Goal: Task Accomplishment & Management: Use online tool/utility

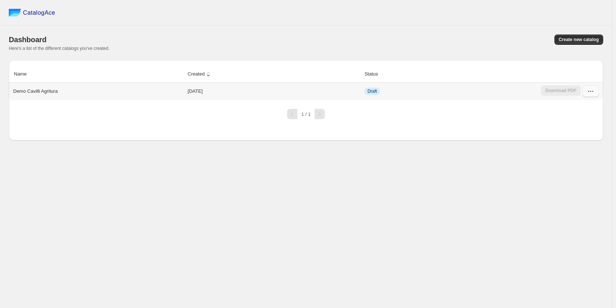
click at [592, 95] on icon "button" at bounding box center [590, 91] width 7 height 7
click at [574, 155] on span "Edit" at bounding box center [576, 158] width 8 height 6
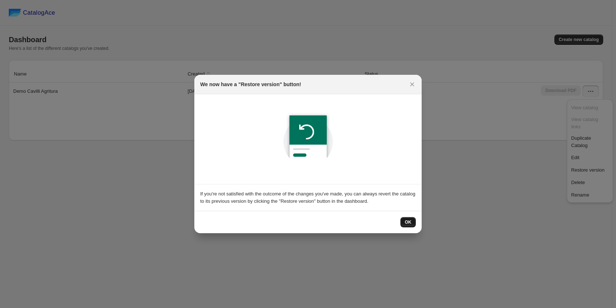
click at [408, 224] on span "OK" at bounding box center [408, 222] width 7 height 6
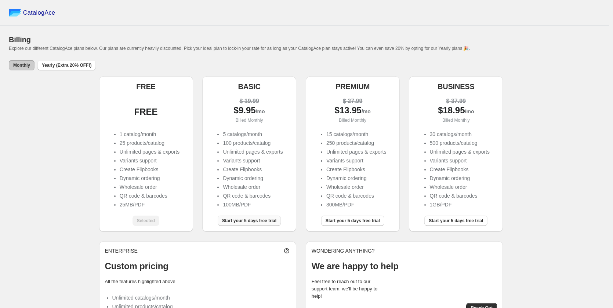
click at [254, 220] on span "Start your 5 days free trial" at bounding box center [249, 221] width 54 height 6
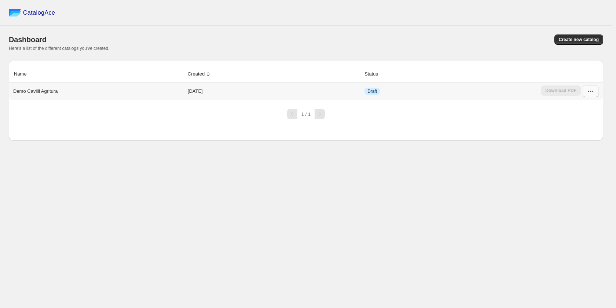
click at [593, 94] on icon "button" at bounding box center [590, 91] width 7 height 7
click at [593, 154] on span "Edit" at bounding box center [590, 157] width 37 height 7
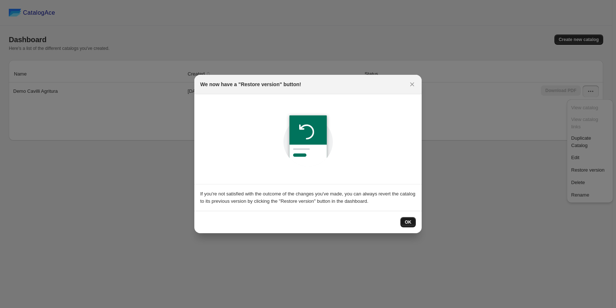
click at [404, 222] on button "OK" at bounding box center [408, 222] width 15 height 10
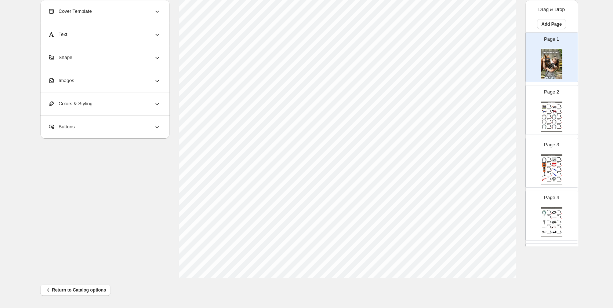
scroll to position [224, 0]
click at [547, 120] on div "Ferro di cavallo Pony Libero 20x8 A2B" at bounding box center [548, 120] width 3 height 1
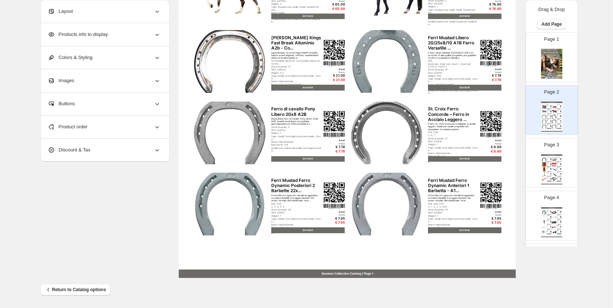
click at [555, 158] on img at bounding box center [553, 159] width 5 height 4
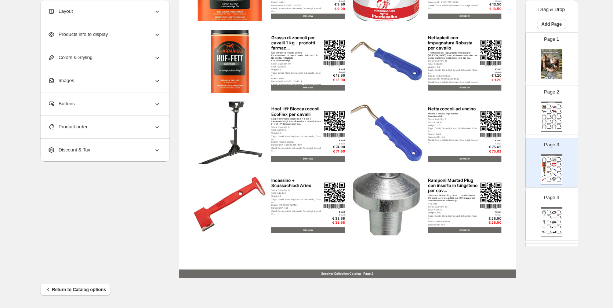
click at [539, 213] on div "Page 4 Sneaker Collection Catalog Protezione per zoccoli Mustad AntiSnow Mini, …" at bounding box center [548, 212] width 46 height 49
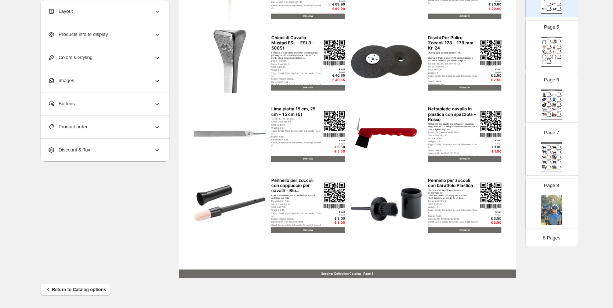
scroll to position [225, 0]
click at [549, 154] on div "Sneaker Collection Catalog Coperta Per Il Trasporto E Antisudore Fleece Classic…" at bounding box center [551, 156] width 21 height 30
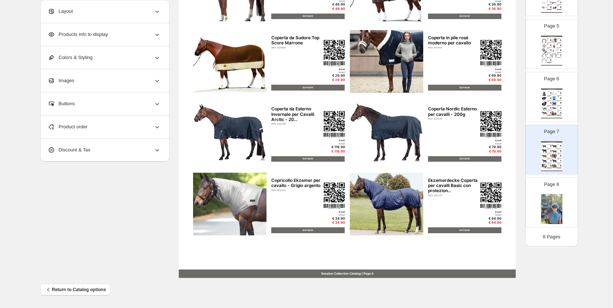
click at [557, 54] on div "Ferri blacksmith alluminio purosangue per cavalli A1..." at bounding box center [558, 54] width 3 height 1
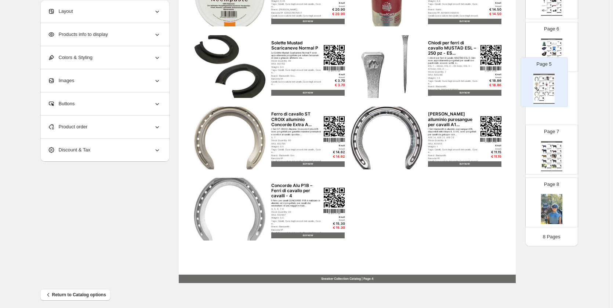
scroll to position [217, 0]
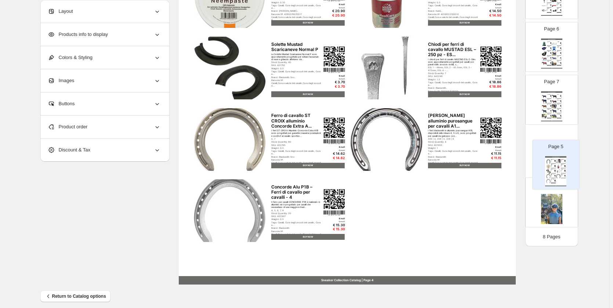
drag, startPoint x: 556, startPoint y: 51, endPoint x: 561, endPoint y: 178, distance: 126.7
click at [561, 178] on div "Page 1 Page 2 Sneaker Collection Catalog coperta per cavalli Rugbe Zero.1 La co…" at bounding box center [551, 21] width 53 height 420
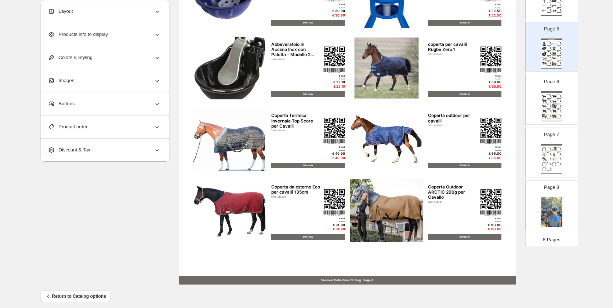
click at [550, 156] on div "BUY NOW" at bounding box center [549, 156] width 5 height 0
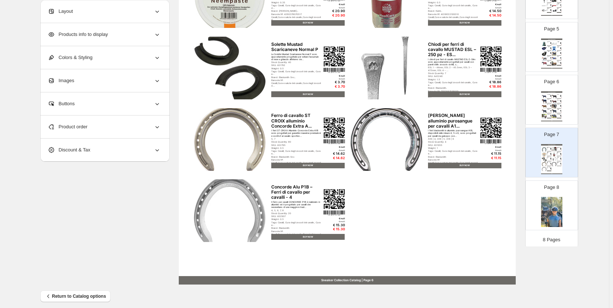
click at [81, 127] on span "Product order" at bounding box center [68, 126] width 40 height 7
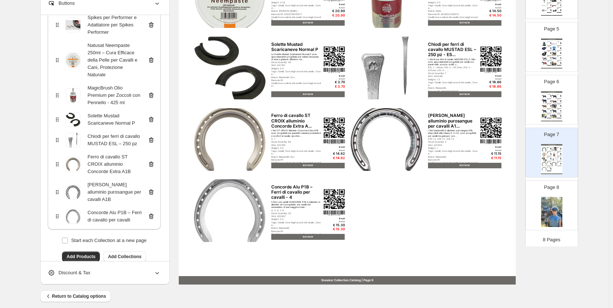
scroll to position [133, 0]
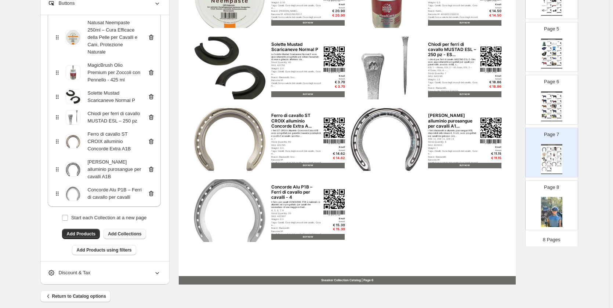
click at [119, 231] on span "Add Collections" at bounding box center [124, 234] width 33 height 6
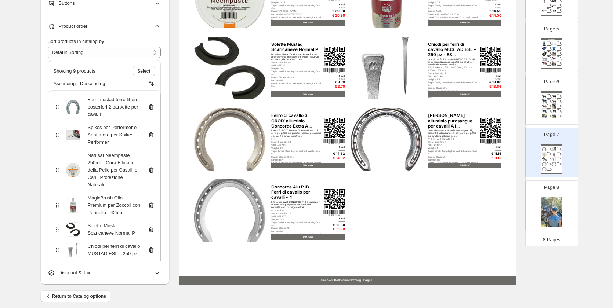
scroll to position [107, 0]
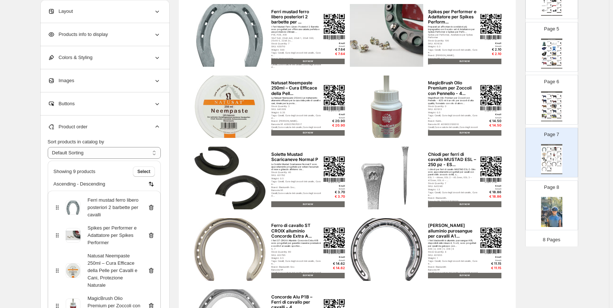
click at [113, 6] on div "Layout" at bounding box center [104, 11] width 113 height 23
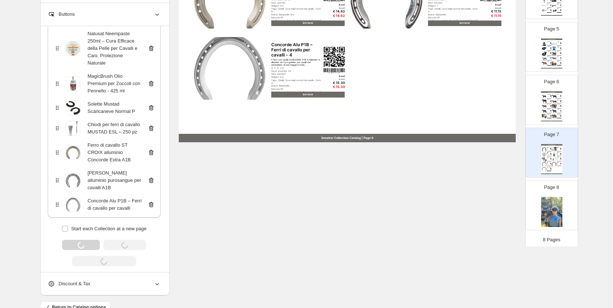
scroll to position [377, 0]
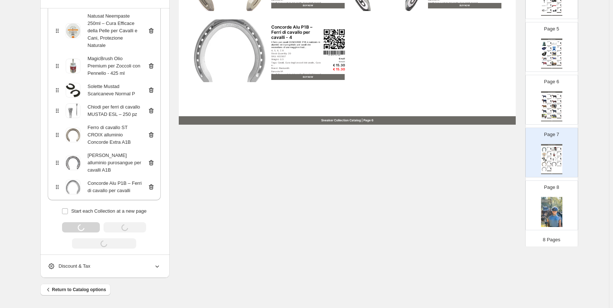
click at [158, 270] on icon at bounding box center [156, 266] width 7 height 7
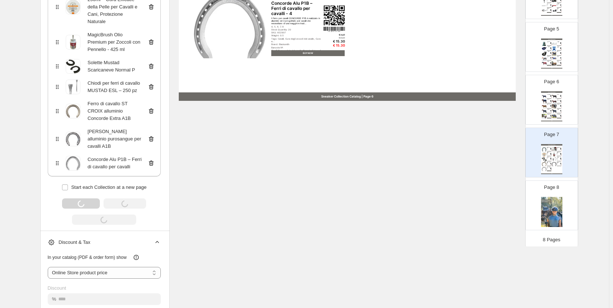
scroll to position [414, 0]
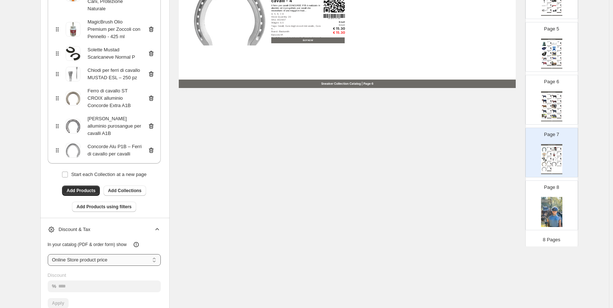
click at [138, 258] on select "**********" at bounding box center [104, 260] width 113 height 12
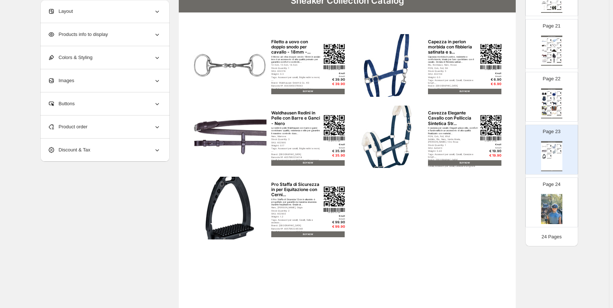
scroll to position [1070, 0]
click at [545, 163] on div "Sneaker Collection Catalog Filetto a uovo con doppio snodo per cavallo - 18mm -…" at bounding box center [551, 156] width 21 height 30
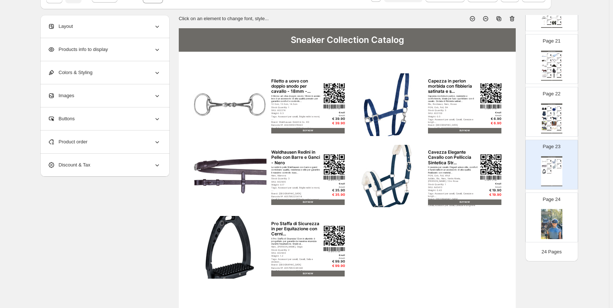
scroll to position [0, 0]
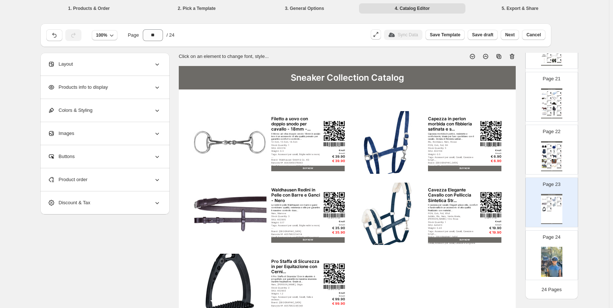
click at [515, 60] on icon at bounding box center [511, 56] width 7 height 7
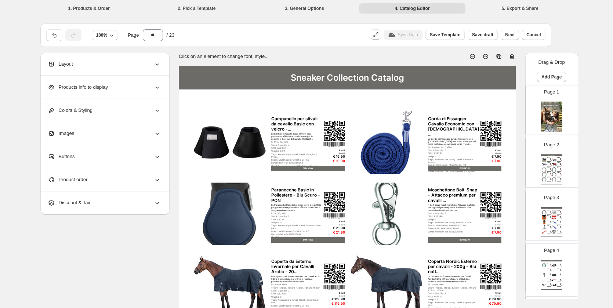
click at [544, 164] on img at bounding box center [544, 165] width 5 height 4
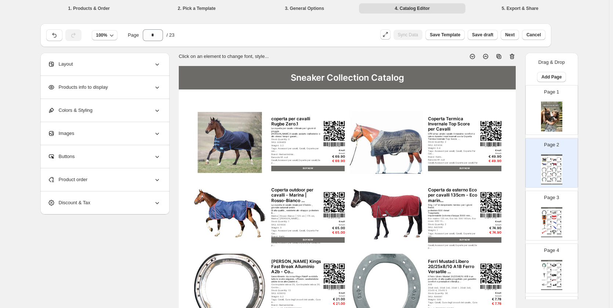
click at [511, 55] on icon at bounding box center [511, 56] width 7 height 7
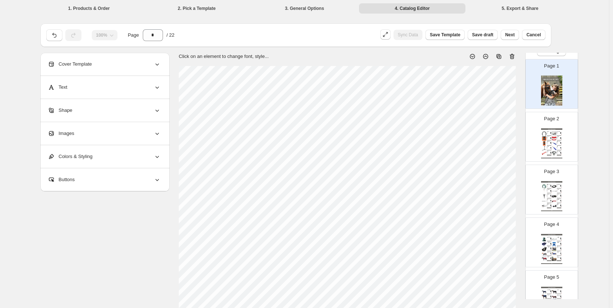
scroll to position [37, 0]
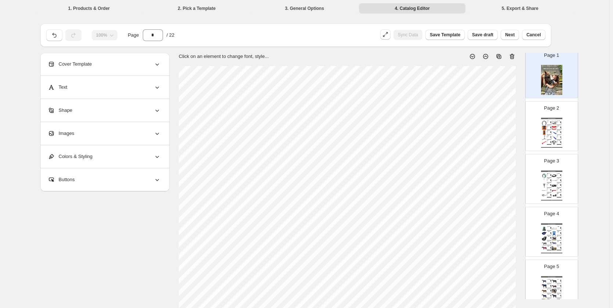
click at [551, 136] on img at bounding box center [553, 138] width 5 height 4
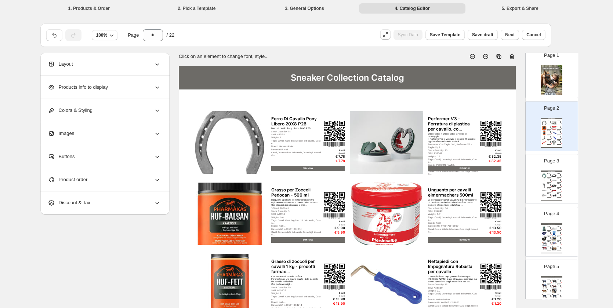
click at [552, 171] on div "Sneaker Collection Catalog" at bounding box center [551, 171] width 21 height 1
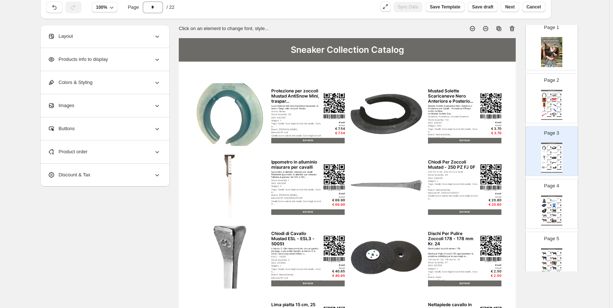
scroll to position [147, 0]
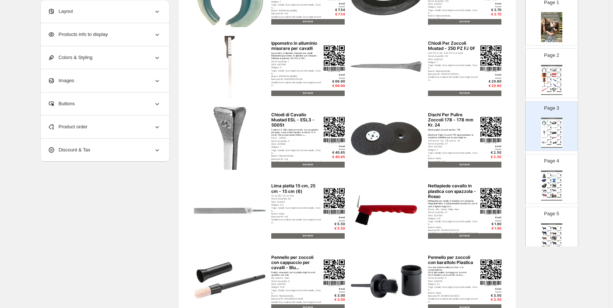
click at [548, 177] on div "Sneaker Collection Catalog Abbeveratoio ECO Riciclato per Polli 3L - Sostenibil…" at bounding box center [551, 186] width 21 height 30
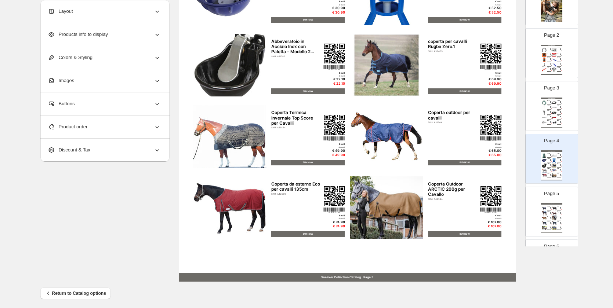
scroll to position [73, 0]
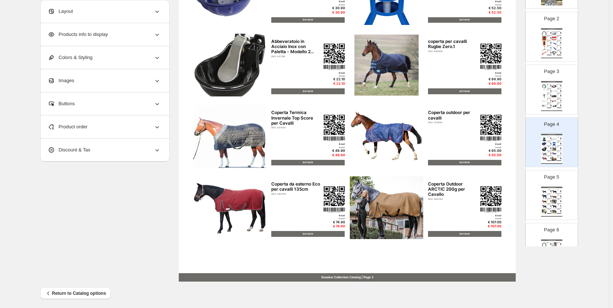
click at [557, 196] on div "Top Score Sommer Sheet 145 Reggiseno" at bounding box center [558, 195] width 3 height 1
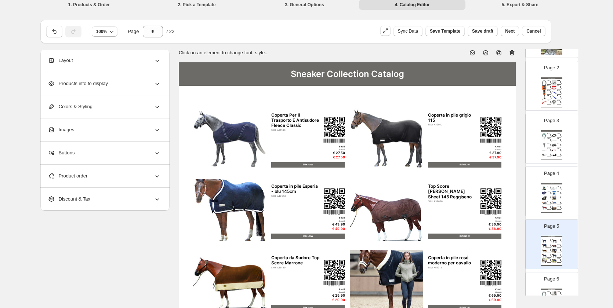
scroll to position [110, 0]
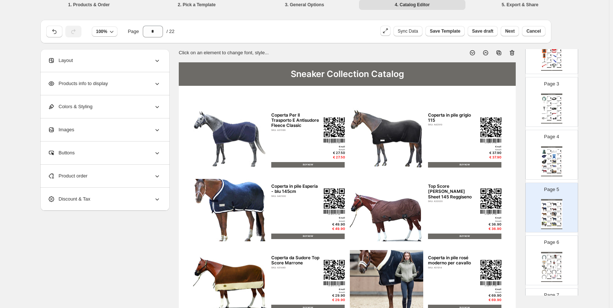
click at [512, 52] on icon at bounding box center [512, 53] width 5 height 6
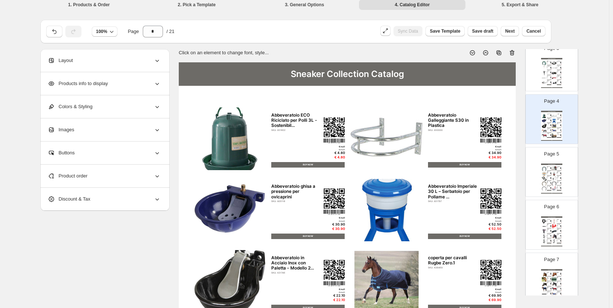
scroll to position [183, 0]
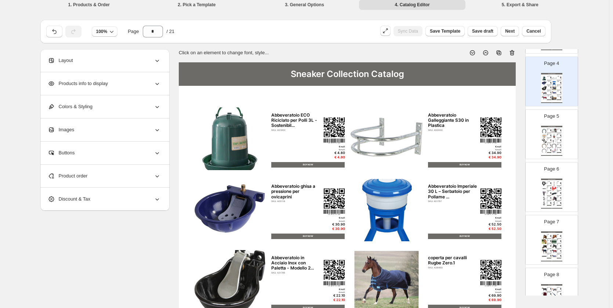
click at [551, 146] on img at bounding box center [553, 146] width 5 height 4
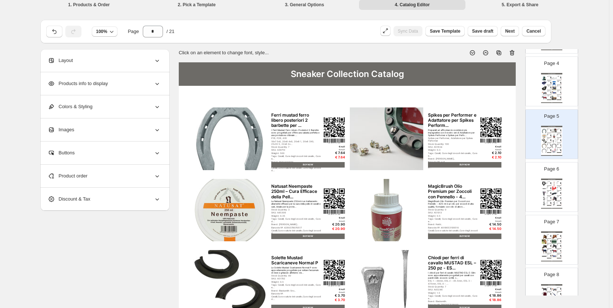
click at [552, 187] on img at bounding box center [553, 189] width 5 height 4
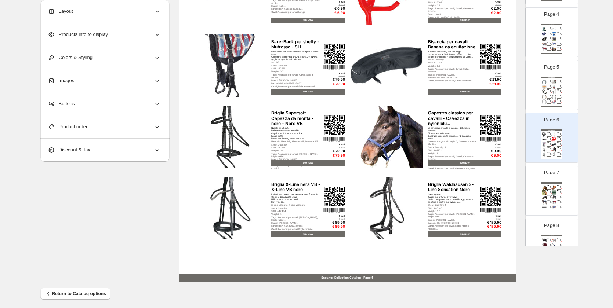
scroll to position [224, 0]
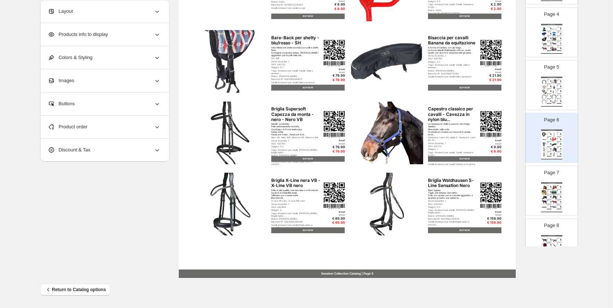
click at [548, 182] on div "Sneaker Collection Catalog" at bounding box center [551, 182] width 21 height 1
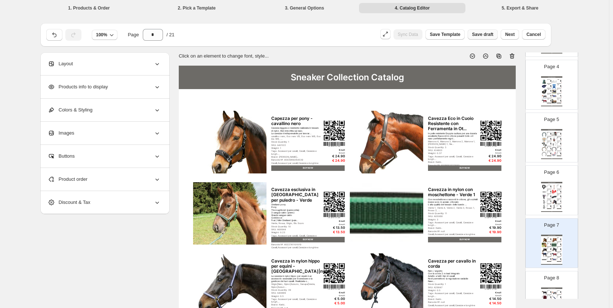
scroll to position [0, 0]
click at [514, 58] on icon at bounding box center [511, 56] width 7 height 7
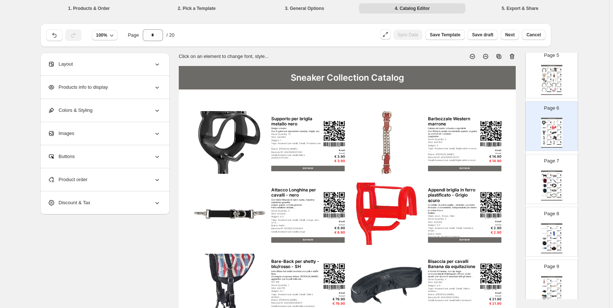
scroll to position [257, 0]
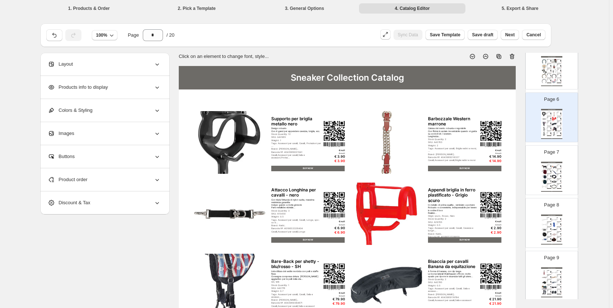
click at [544, 178] on img at bounding box center [544, 177] width 5 height 4
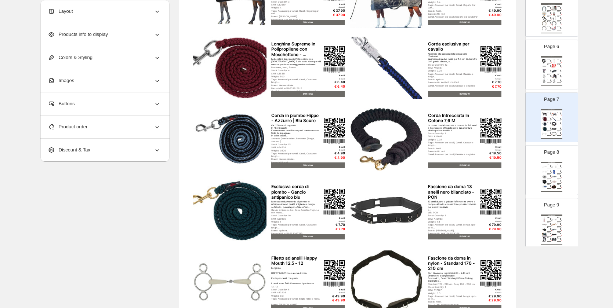
scroll to position [147, 0]
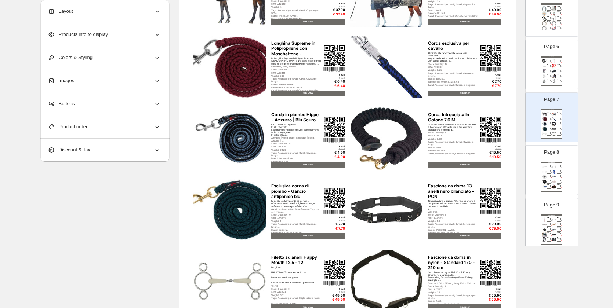
click at [552, 179] on img at bounding box center [553, 177] width 5 height 4
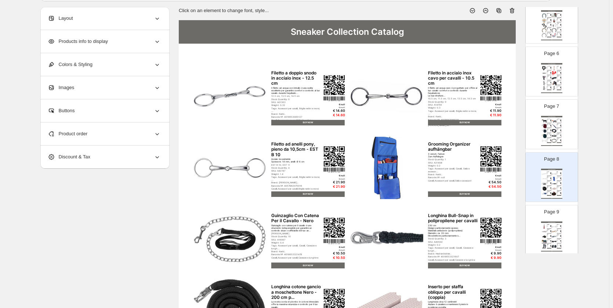
scroll to position [37, 0]
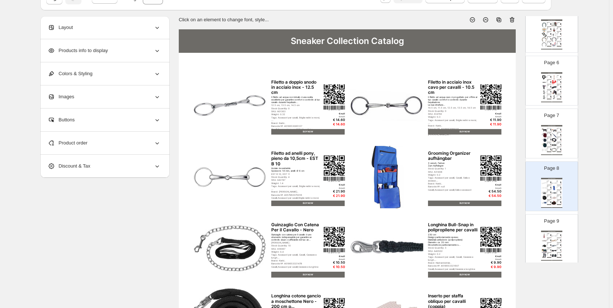
click at [515, 17] on icon at bounding box center [511, 19] width 7 height 7
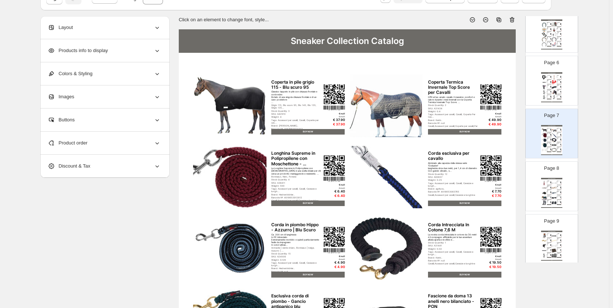
click at [550, 164] on div "Page 8 Sneaker Collection Catalog Lunghina gloomy con moschettone antipanico - …" at bounding box center [548, 183] width 46 height 49
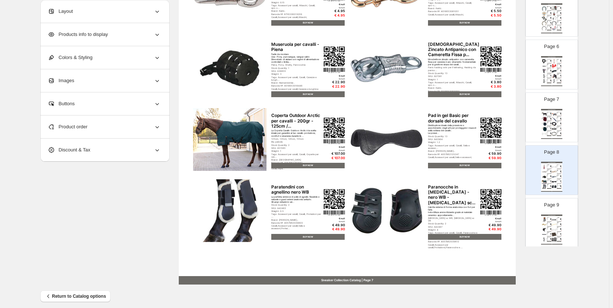
scroll to position [224, 0]
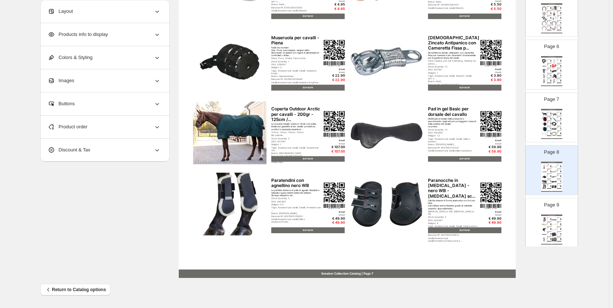
click at [552, 220] on img at bounding box center [553, 220] width 5 height 4
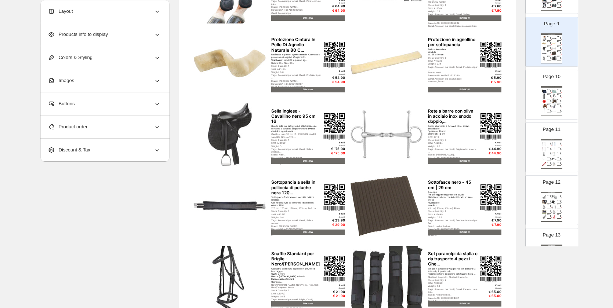
scroll to position [440, 0]
click at [550, 102] on div "Trensenzaum STAR Pinky combinato inglese nero per Po... Il Trensenzaum STAR Pin…" at bounding box center [549, 103] width 5 height 3
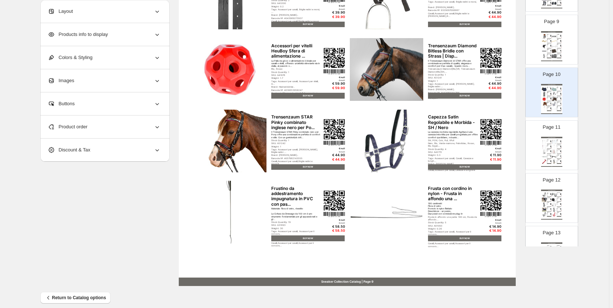
scroll to position [224, 0]
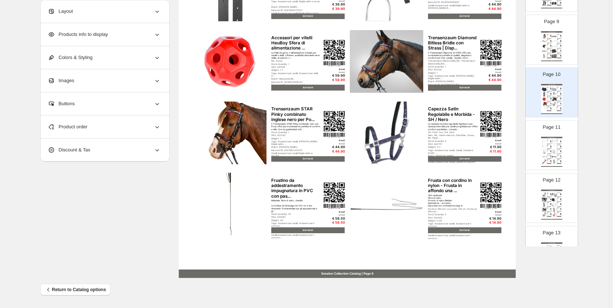
click at [546, 139] on div "Sneaker Collection Catalog Frustino da dressage clas. nero 120 Stock Quantity: …" at bounding box center [551, 152] width 21 height 30
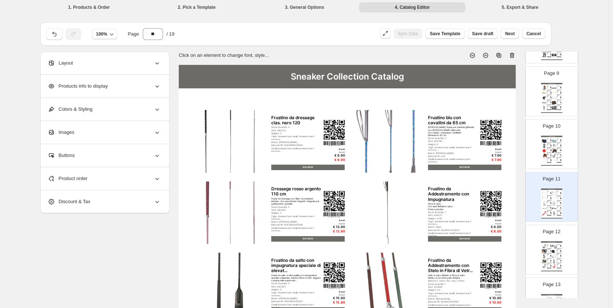
scroll to position [0, 0]
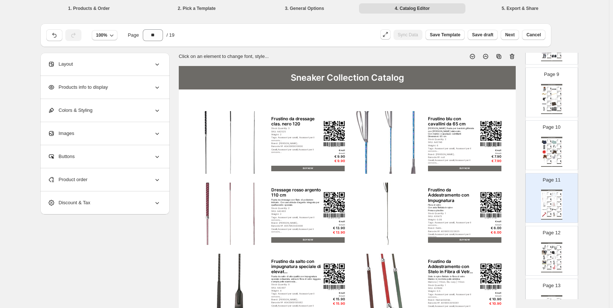
click at [515, 59] on icon at bounding box center [511, 56] width 7 height 7
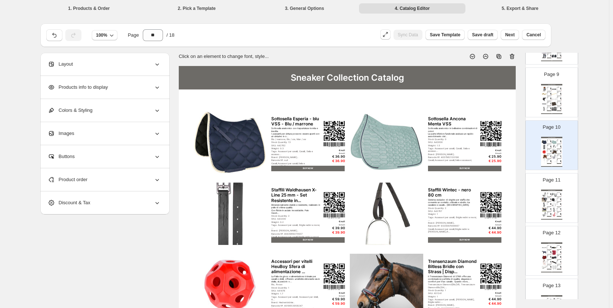
click at [555, 183] on p "Page 11" at bounding box center [551, 179] width 18 height 7
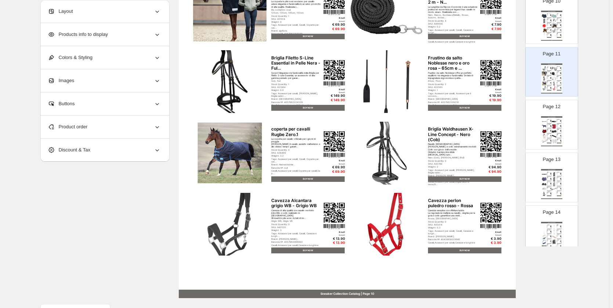
scroll to position [224, 0]
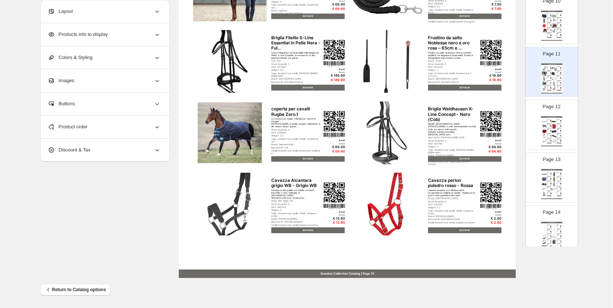
click at [548, 123] on div "BUY NOW" at bounding box center [549, 123] width 5 height 0
type input "**"
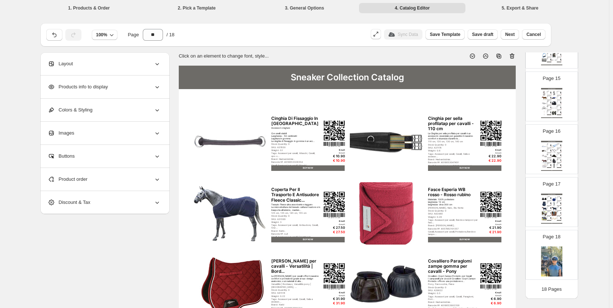
scroll to position [0, 0]
click at [514, 36] on span "Next" at bounding box center [510, 35] width 10 height 6
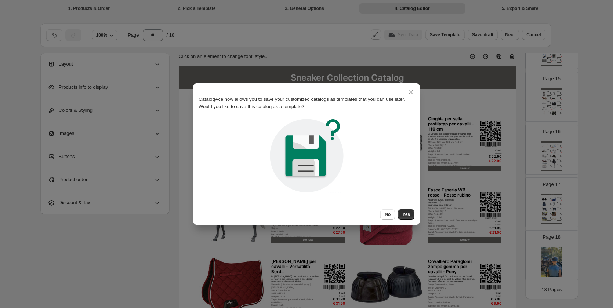
click at [408, 214] on span "Yes" at bounding box center [406, 215] width 8 height 6
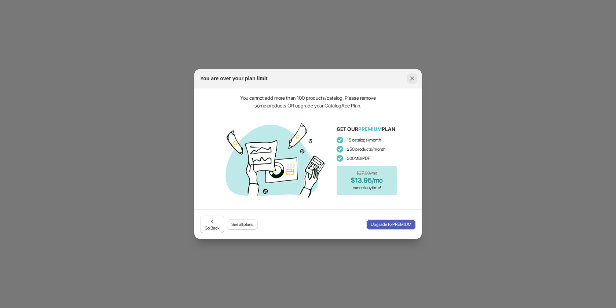
click at [415, 80] on icon ":rj:" at bounding box center [412, 78] width 7 height 7
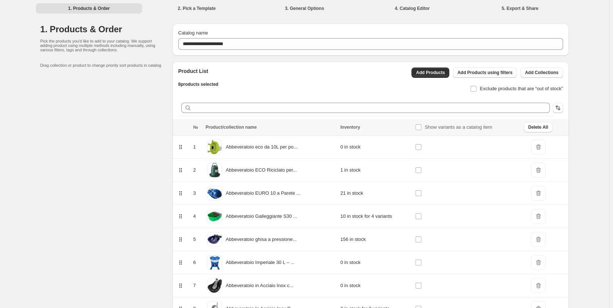
click at [206, 5] on li "2. Pick a Template" at bounding box center [196, 8] width 106 height 10
click at [331, 4] on li "3. General Options" at bounding box center [304, 8] width 106 height 10
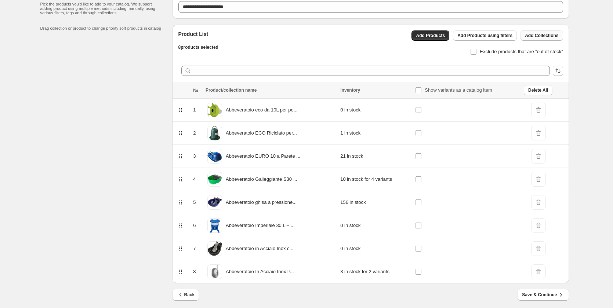
scroll to position [42, 0]
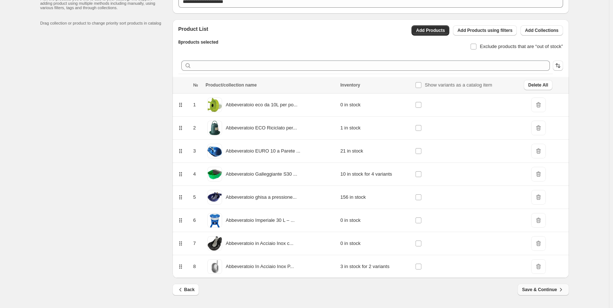
click at [539, 293] on span "Save & Continue" at bounding box center [543, 289] width 42 height 7
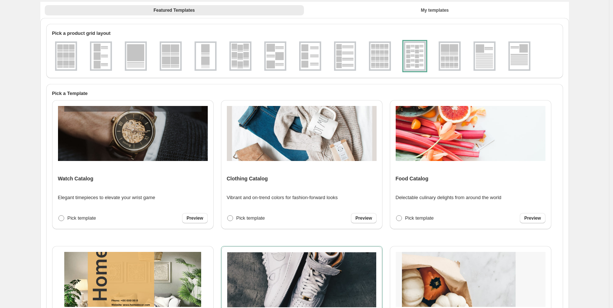
scroll to position [0, 0]
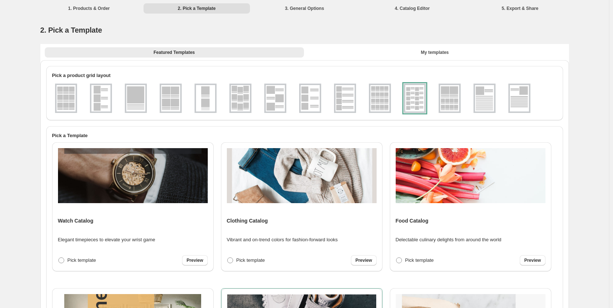
click at [416, 101] on div at bounding box center [415, 98] width 22 height 29
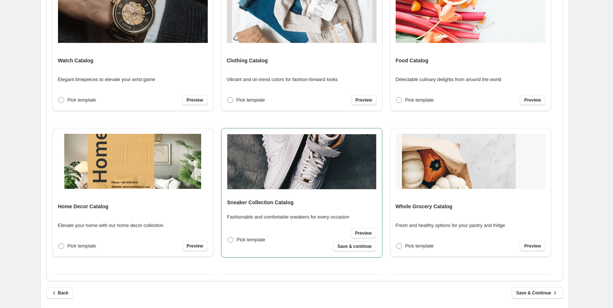
scroll to position [174, 0]
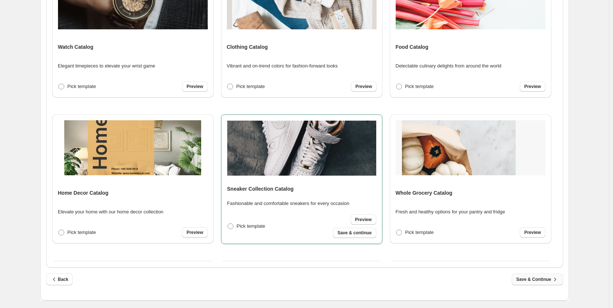
click at [530, 284] on button "Save & Continue" at bounding box center [536, 280] width 51 height 12
select select "**********"
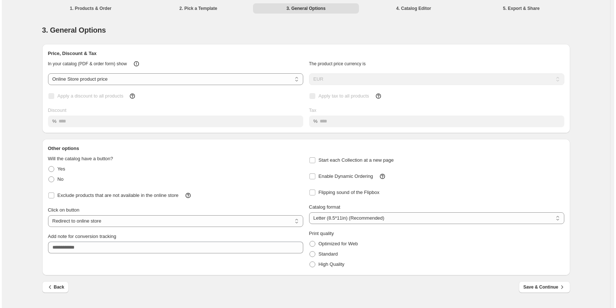
scroll to position [0, 0]
click at [550, 287] on span "Save & Continue" at bounding box center [545, 287] width 42 height 7
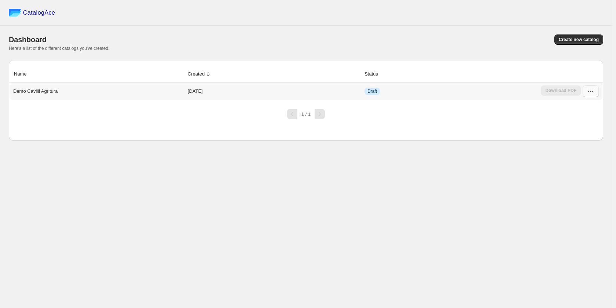
click at [595, 96] on button "button" at bounding box center [591, 91] width 16 height 12
click at [583, 154] on span "Edit" at bounding box center [590, 157] width 37 height 7
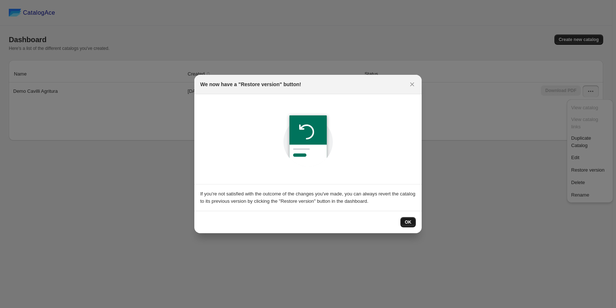
click at [409, 221] on span "OK" at bounding box center [408, 222] width 7 height 6
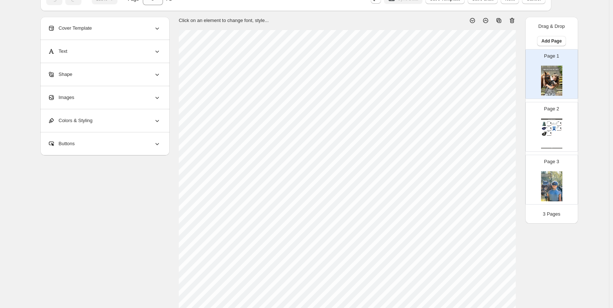
scroll to position [37, 0]
click at [550, 131] on div "Abbeveratoio in Acciaio Inox con Paletta - Modello 2..." at bounding box center [548, 131] width 3 height 0
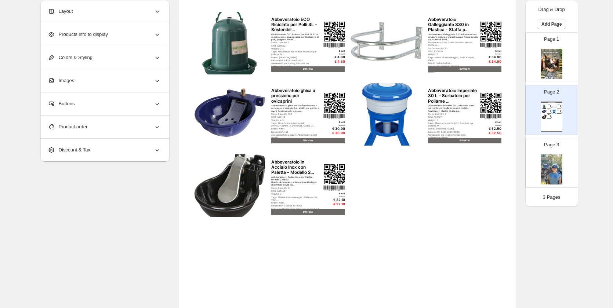
scroll to position [110, 0]
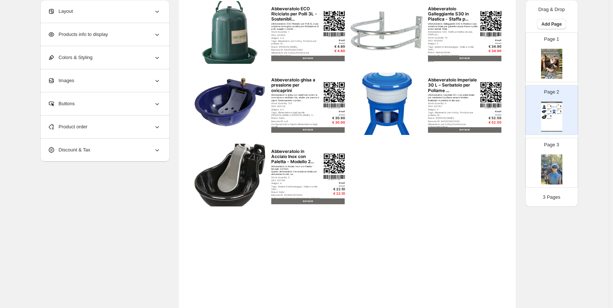
click at [115, 34] on div "Products info to display" at bounding box center [104, 34] width 113 height 23
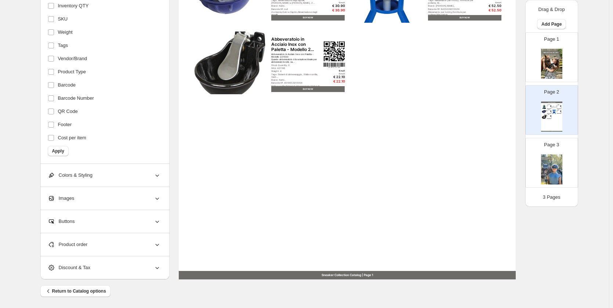
scroll to position [224, 0]
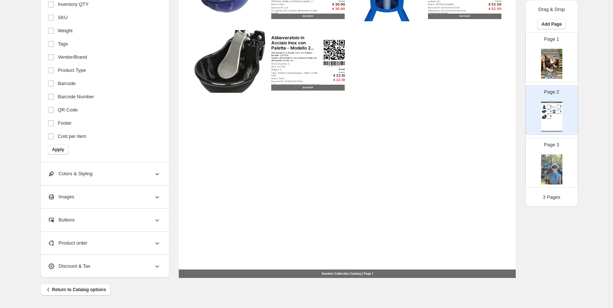
click at [99, 242] on div "Product order" at bounding box center [104, 243] width 113 height 23
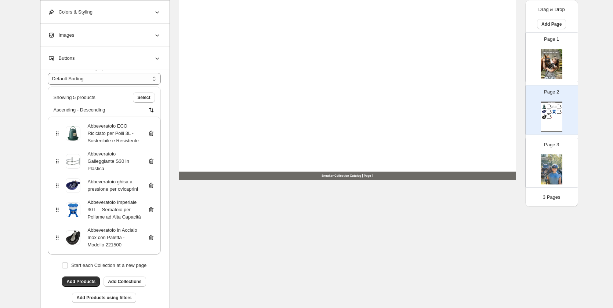
scroll to position [371, 0]
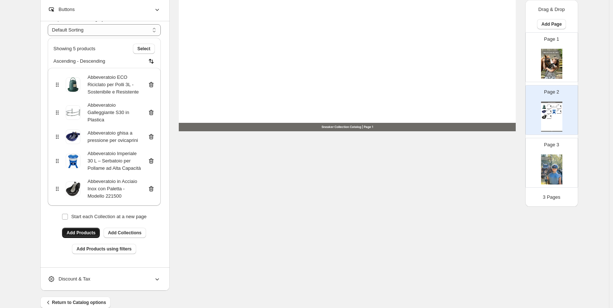
click at [89, 233] on span "Add Products" at bounding box center [80, 233] width 29 height 6
click at [128, 232] on span "Add Collections" at bounding box center [124, 233] width 33 height 6
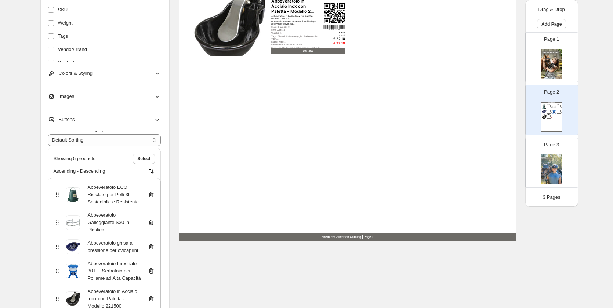
scroll to position [77, 0]
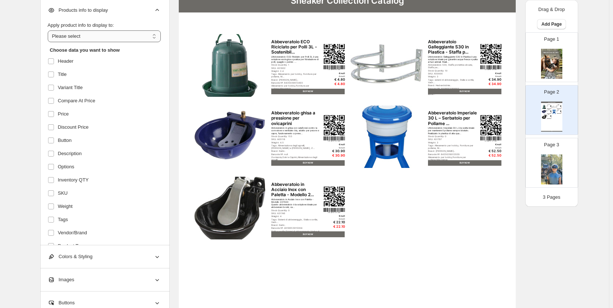
click at [154, 39] on select "**********" at bounding box center [104, 36] width 113 height 12
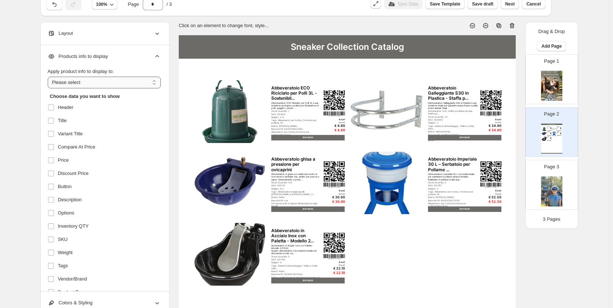
scroll to position [0, 0]
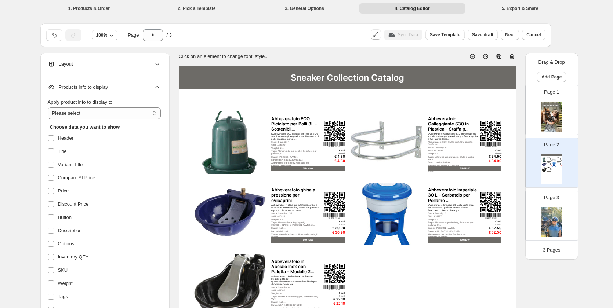
click at [137, 69] on div "Layout" at bounding box center [104, 64] width 113 height 23
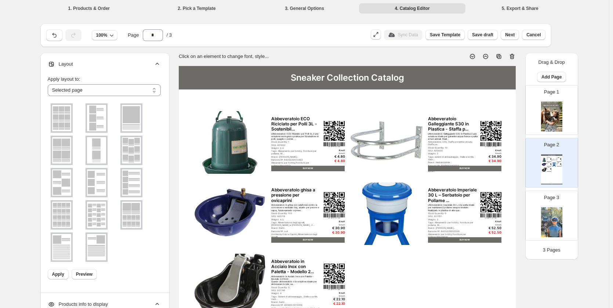
click at [193, 153] on div "Sneaker Collection Catalog Abbeveratoio ECO Riciclato per Polli 3L - Sostenibil…" at bounding box center [347, 284] width 337 height 436
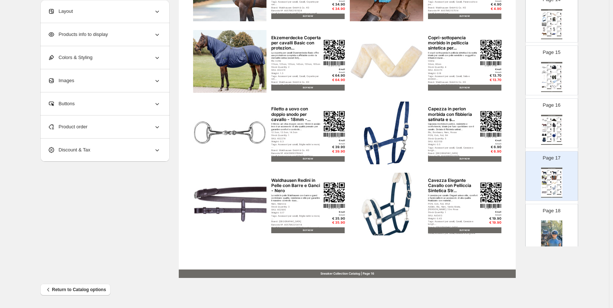
scroll to position [753, 0]
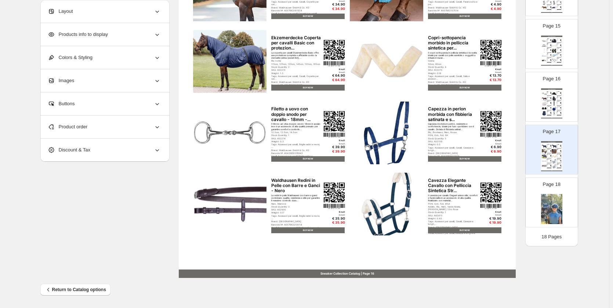
click at [551, 147] on img at bounding box center [553, 146] width 5 height 4
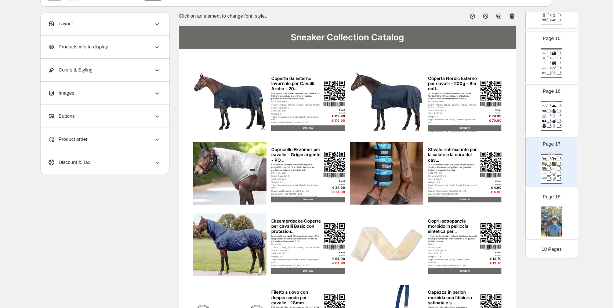
scroll to position [0, 0]
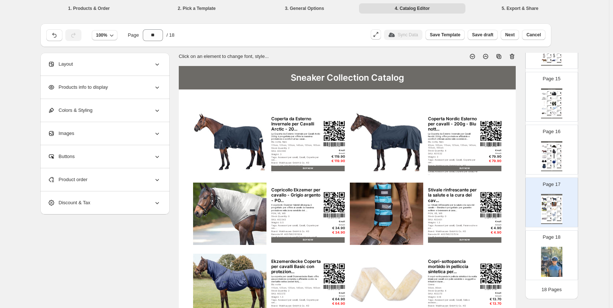
click at [513, 56] on icon at bounding box center [511, 56] width 7 height 7
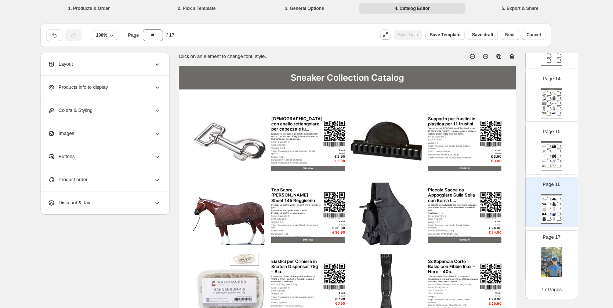
click at [552, 200] on img at bounding box center [553, 199] width 5 height 4
click at [510, 56] on icon at bounding box center [511, 56] width 7 height 7
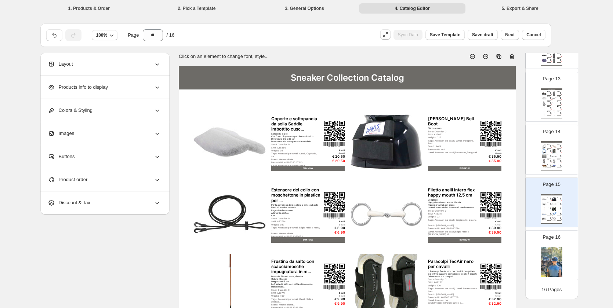
click at [554, 204] on img at bounding box center [553, 204] width 5 height 4
click at [513, 57] on icon at bounding box center [512, 57] width 1 height 2
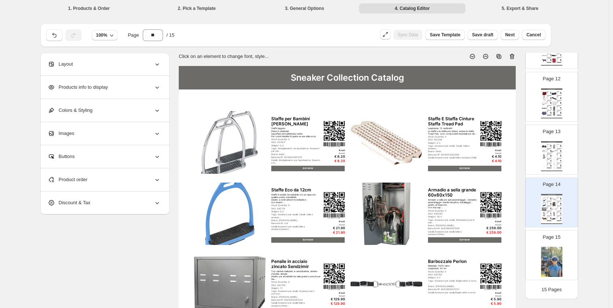
scroll to position [594, 0]
click at [543, 191] on div "Page 14 Sneaker Collection Catalog Staffe per Bambini Senza Pedane Staffe legge…" at bounding box center [548, 199] width 46 height 49
click at [510, 57] on icon at bounding box center [511, 56] width 7 height 7
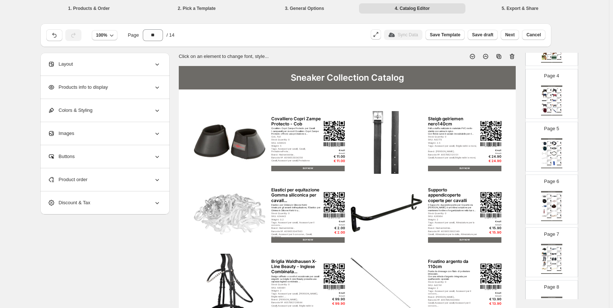
scroll to position [0, 0]
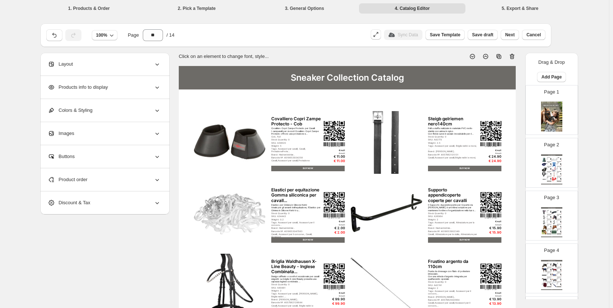
click at [560, 165] on img at bounding box center [560, 165] width 1 height 0
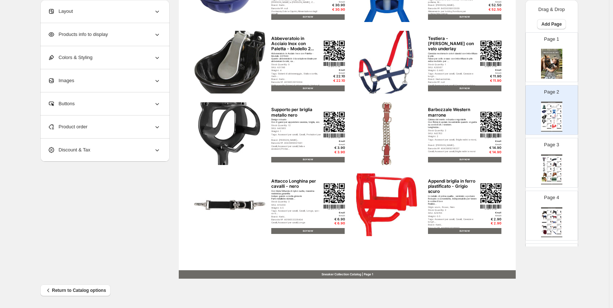
scroll to position [224, 0]
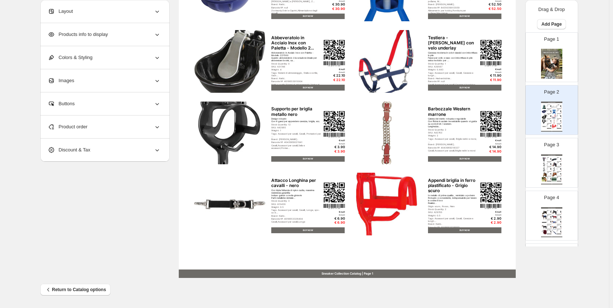
click at [547, 165] on div "SKU: A42765" at bounding box center [548, 165] width 3 height 0
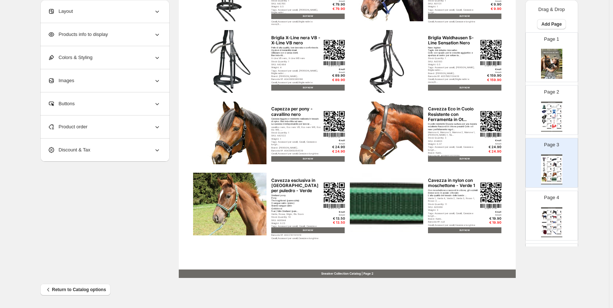
click at [551, 217] on img at bounding box center [553, 217] width 5 height 4
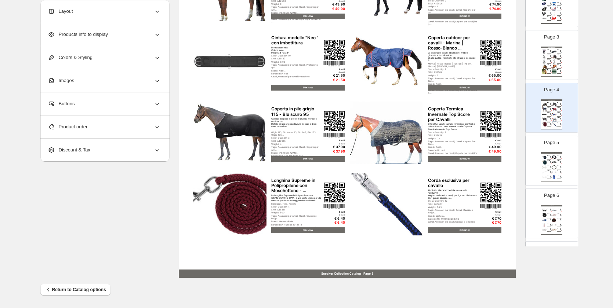
scroll to position [147, 0]
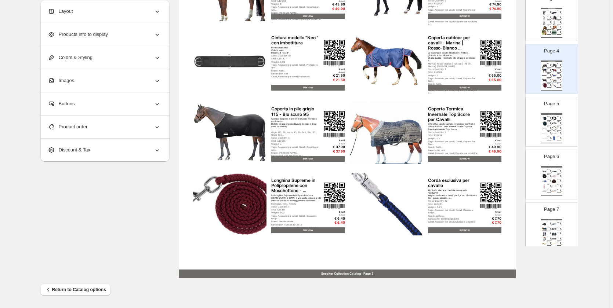
click at [557, 138] on div "Barcode №: null" at bounding box center [558, 138] width 3 height 0
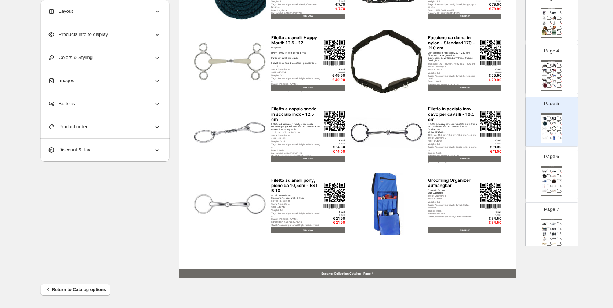
click at [554, 166] on div "Sneaker Collection Catalog" at bounding box center [551, 166] width 21 height 1
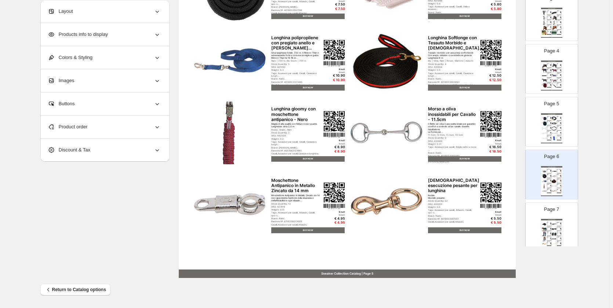
scroll to position [220, 0]
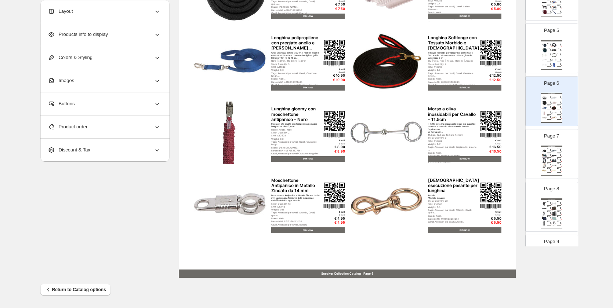
click at [558, 158] on div "Sneaker Collection Catalog Museruola per cavalli - Piena Facile da montare Usa-…" at bounding box center [551, 161] width 21 height 30
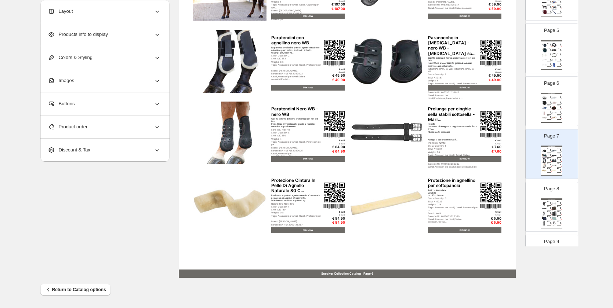
click at [554, 208] on img at bounding box center [553, 209] width 5 height 4
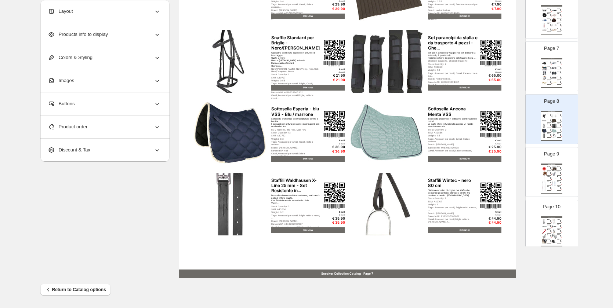
scroll to position [330, 0]
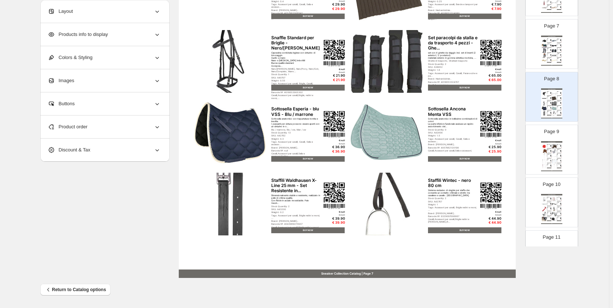
click at [557, 146] on div "Tags: Accessori per cavalli, Briglie, Briglie redini ..." at bounding box center [558, 146] width 3 height 0
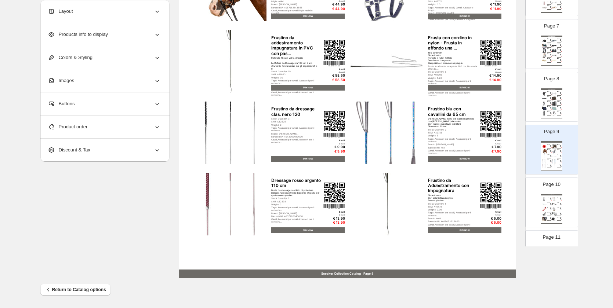
drag, startPoint x: 552, startPoint y: 195, endPoint x: 561, endPoint y: 184, distance: 14.3
click at [552, 195] on div "Sneaker Collection Catalog" at bounding box center [551, 194] width 21 height 1
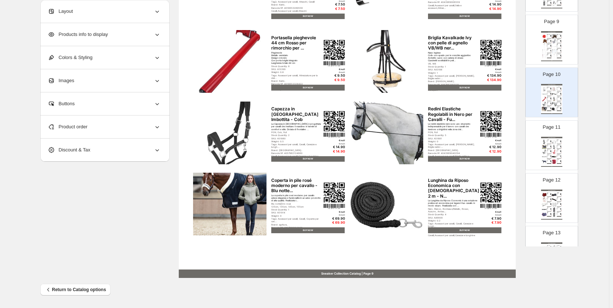
click at [550, 143] on div "€ 149.90" at bounding box center [550, 143] width 1 height 0
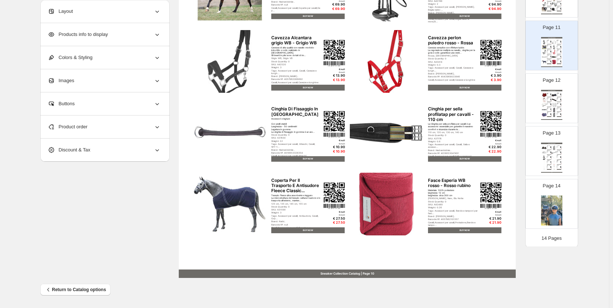
scroll to position [542, 0]
click at [552, 109] on img at bounding box center [553, 108] width 5 height 4
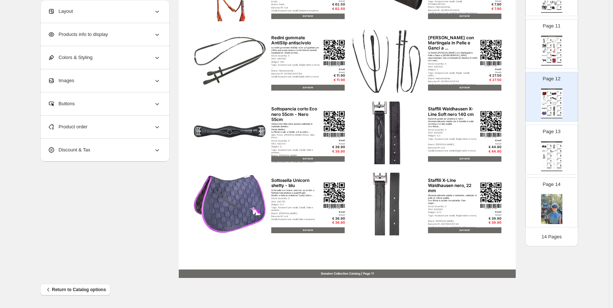
scroll to position [4, 0]
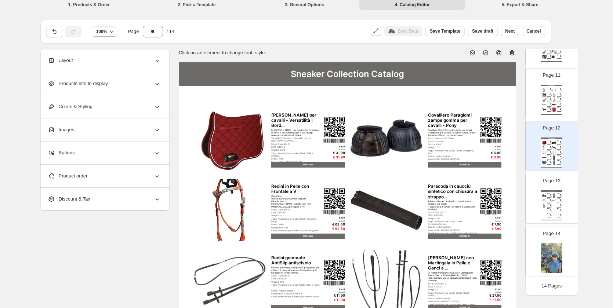
click at [512, 57] on div "Click on an element to change font, style... Sneaker Collection Catalog Gualdra…" at bounding box center [347, 270] width 337 height 455
click at [510, 55] on icon at bounding box center [511, 52] width 7 height 7
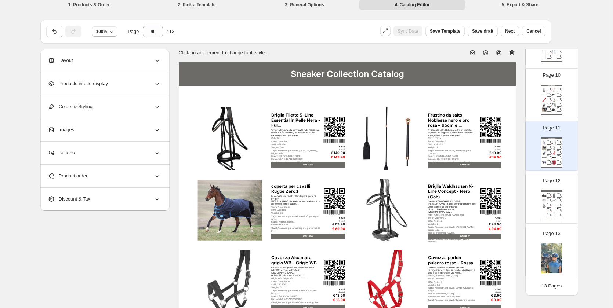
click at [558, 185] on div "Page 12 Sneaker Collection Catalog Covalliero Copri Zampe Protecto - Cob Covall…" at bounding box center [548, 195] width 46 height 49
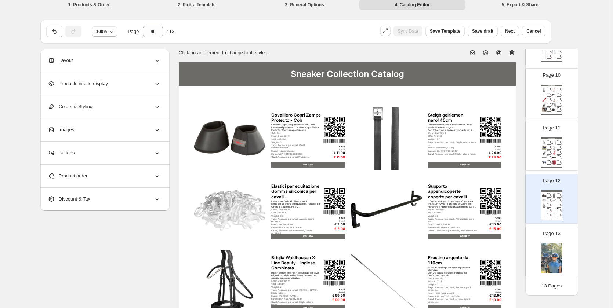
click at [510, 53] on icon at bounding box center [511, 52] width 7 height 7
type input "**"
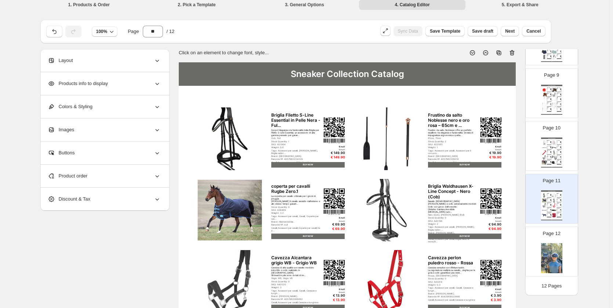
scroll to position [436, 0]
click at [444, 32] on span "Save Template" at bounding box center [445, 31] width 30 height 6
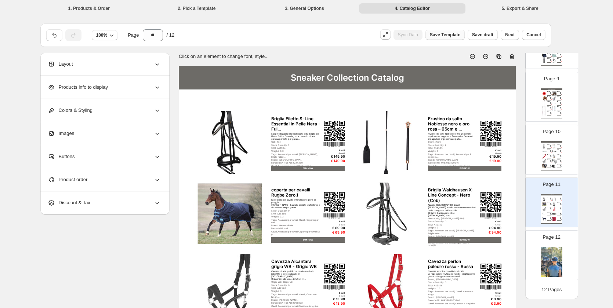
scroll to position [4, 0]
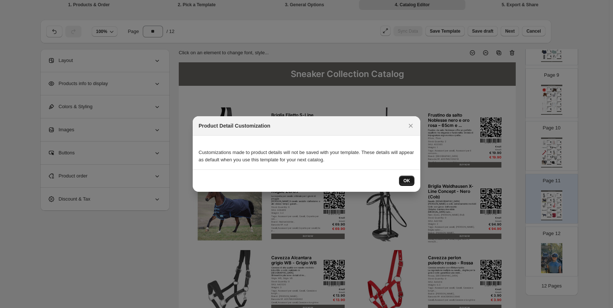
click at [410, 182] on button "OK" at bounding box center [406, 181] width 15 height 10
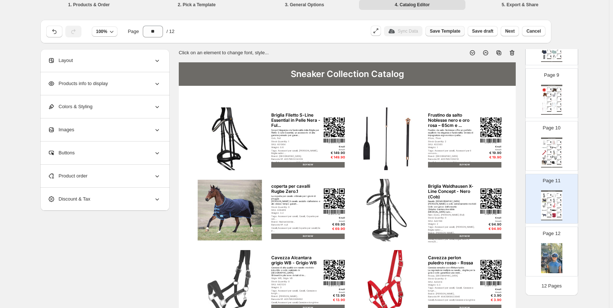
click at [448, 30] on span "Save Template" at bounding box center [445, 31] width 30 height 6
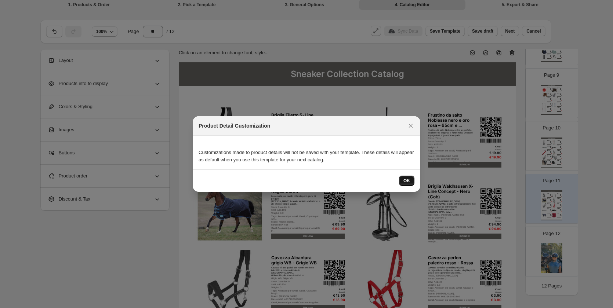
click at [406, 183] on span "OK" at bounding box center [406, 181] width 7 height 6
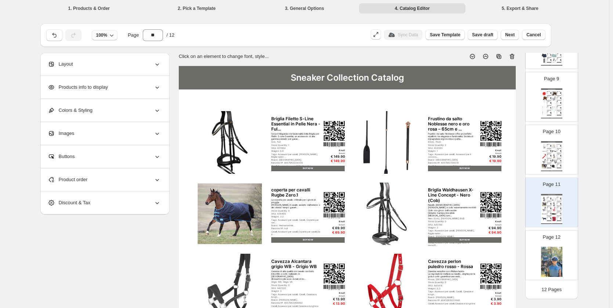
scroll to position [4, 0]
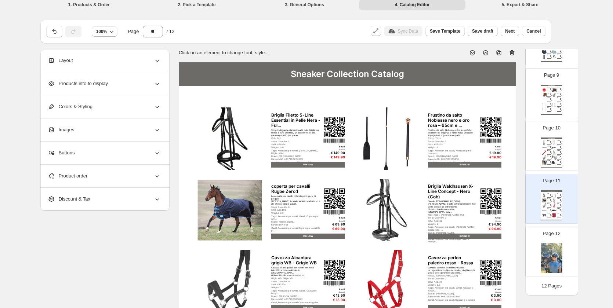
click at [512, 33] on span "Next" at bounding box center [510, 31] width 10 height 6
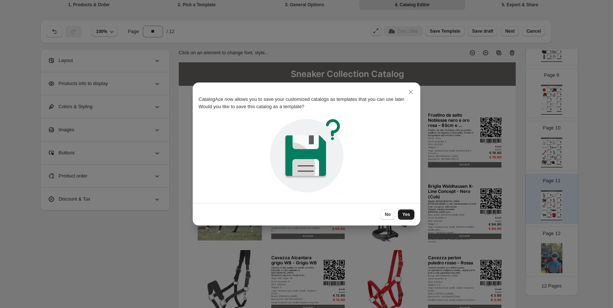
click at [412, 216] on button "Yes" at bounding box center [406, 214] width 17 height 10
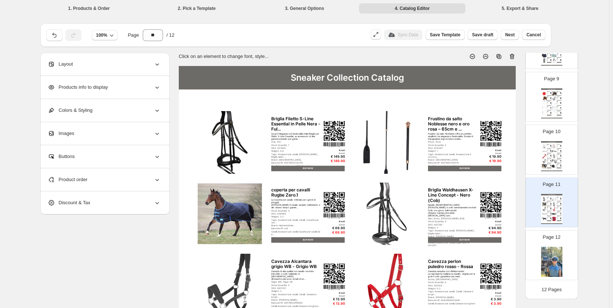
scroll to position [4, 0]
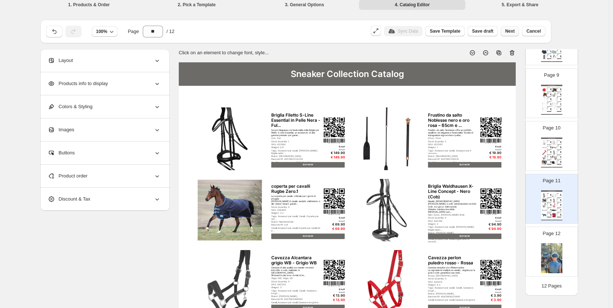
click at [509, 31] on span "Next" at bounding box center [510, 31] width 10 height 6
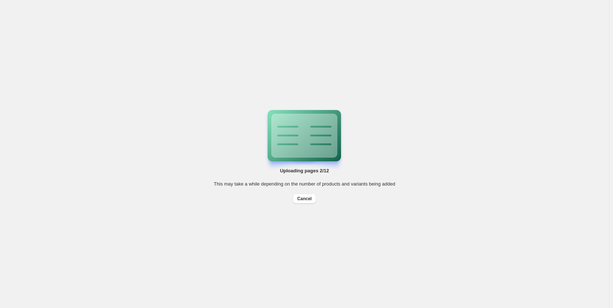
scroll to position [0, 0]
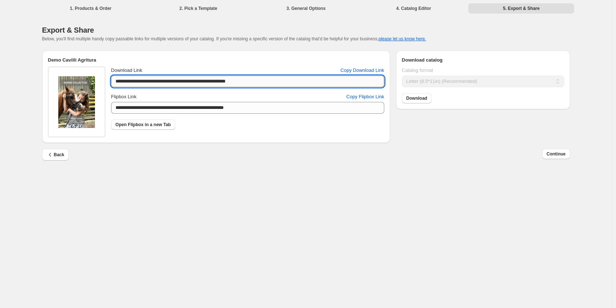
click at [168, 81] on input "**********" at bounding box center [247, 82] width 273 height 12
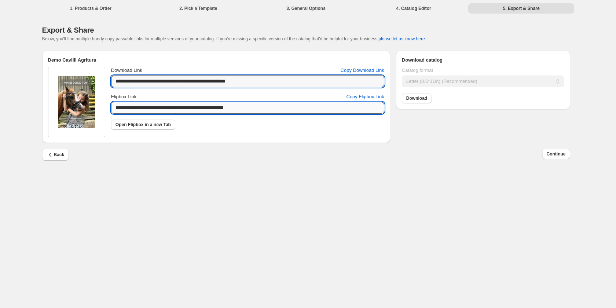
click at [156, 111] on input "**********" at bounding box center [247, 108] width 273 height 12
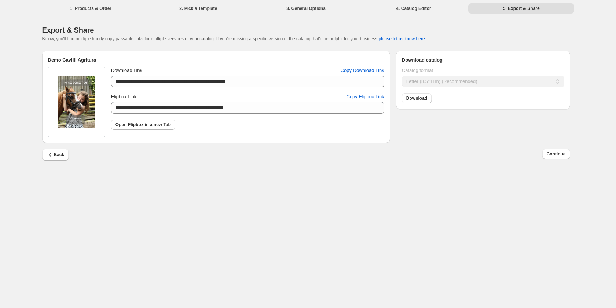
click at [169, 167] on div "Back Continue" at bounding box center [306, 159] width 528 height 21
click at [63, 156] on button "Back" at bounding box center [55, 155] width 27 height 12
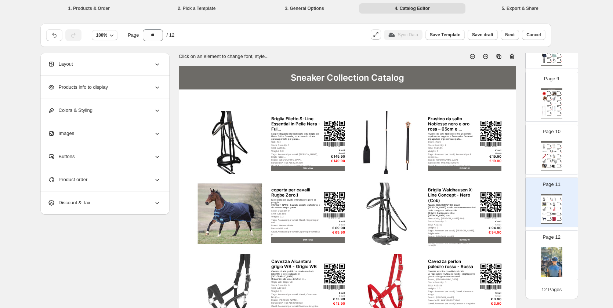
scroll to position [436, 0]
click at [555, 201] on div "Sneaker Collection Catalog Briglia Filetto S-Line Essential in Pelle Nera - Ful…" at bounding box center [551, 209] width 21 height 30
click at [561, 159] on div "Sneaker Collection Catalog Frustino da salto con impugnatura speciale di elevat…" at bounding box center [551, 156] width 21 height 30
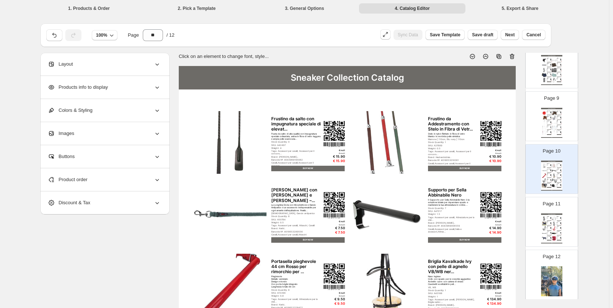
scroll to position [399, 0]
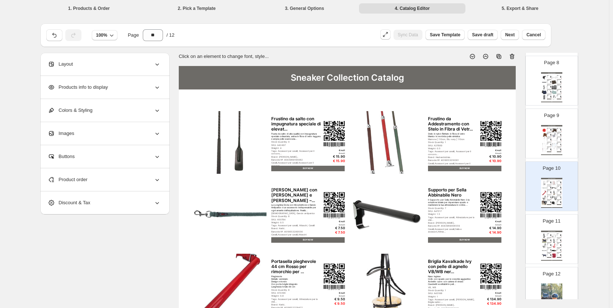
click at [547, 134] on div "Trensenzaum STAR Pinky combinato inglese nero per Po..." at bounding box center [548, 134] width 3 height 1
type input "*"
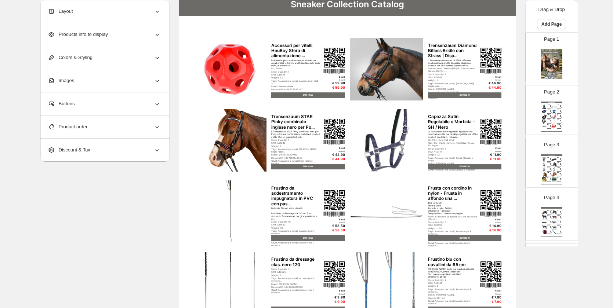
scroll to position [37, 0]
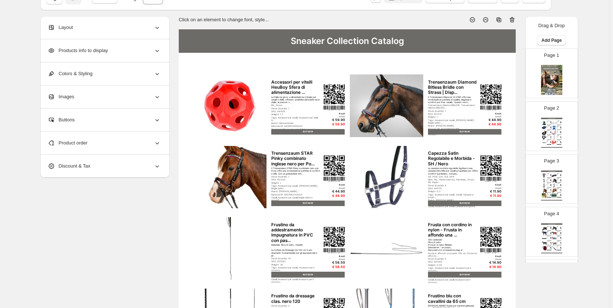
click at [110, 45] on div "Products info to display" at bounding box center [104, 50] width 113 height 23
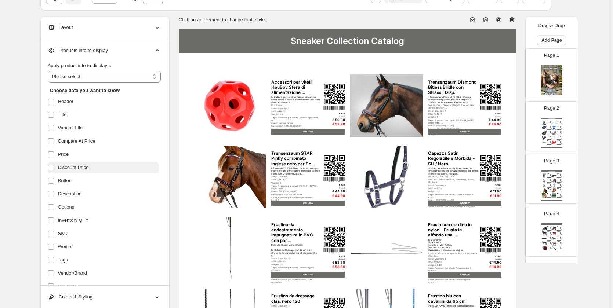
click at [79, 170] on span "Discount Price" at bounding box center [73, 167] width 31 height 7
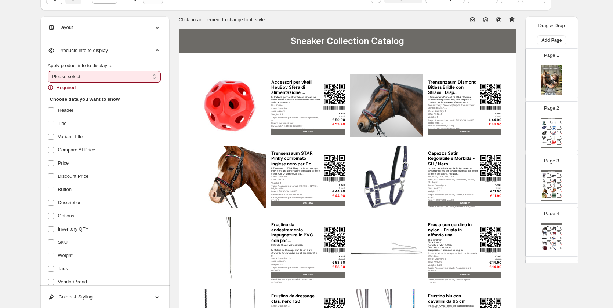
click at [91, 74] on select "**********" at bounding box center [104, 77] width 113 height 12
click at [49, 71] on select "**********" at bounding box center [104, 77] width 113 height 12
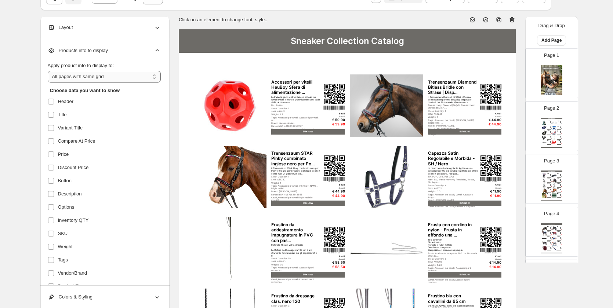
click at [84, 75] on select "**********" at bounding box center [104, 77] width 113 height 12
select select "*********"
click at [49, 71] on select "**********" at bounding box center [104, 77] width 113 height 12
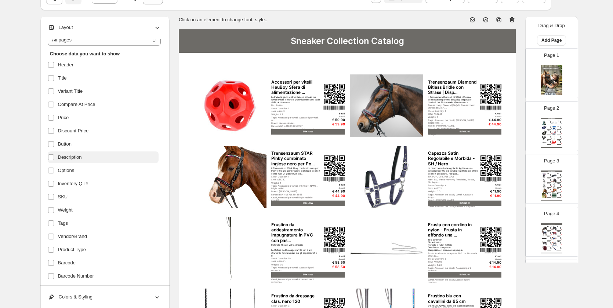
click at [69, 161] on label "Description" at bounding box center [103, 158] width 111 height 12
click at [76, 174] on label "Options" at bounding box center [103, 171] width 111 height 12
click at [80, 185] on span "Inventory QTY" at bounding box center [73, 183] width 31 height 7
click at [73, 212] on span "Weight" at bounding box center [65, 210] width 15 height 7
click at [71, 229] on label "Tags" at bounding box center [103, 224] width 111 height 12
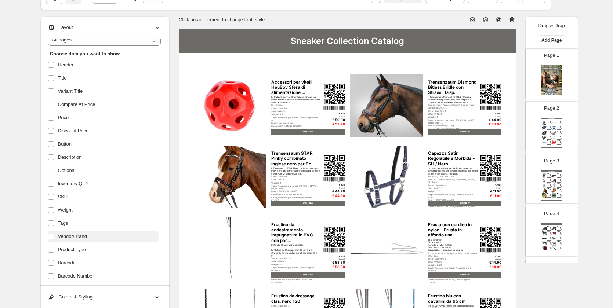
click at [79, 240] on span "Vendor/Brand" at bounding box center [72, 236] width 29 height 7
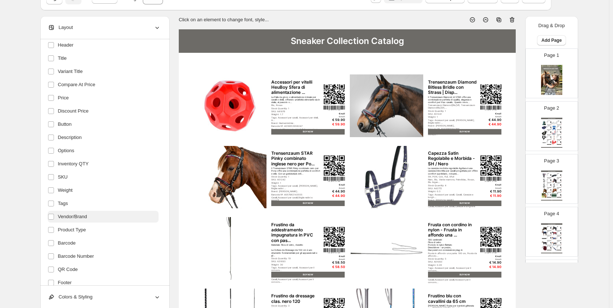
scroll to position [73, 0]
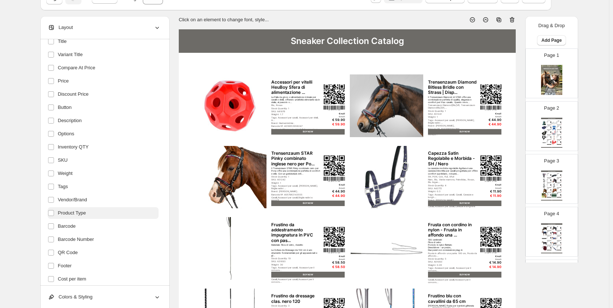
click at [72, 216] on span "Product Type" at bounding box center [72, 212] width 28 height 7
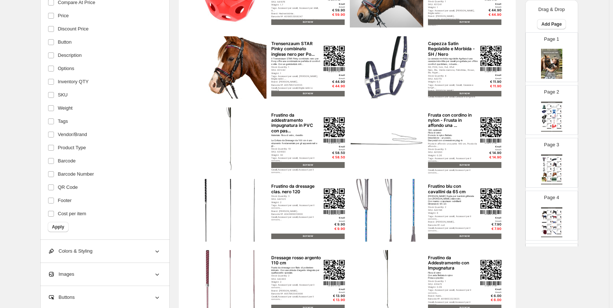
scroll to position [147, 0]
click at [61, 226] on span "Apply" at bounding box center [58, 227] width 12 height 6
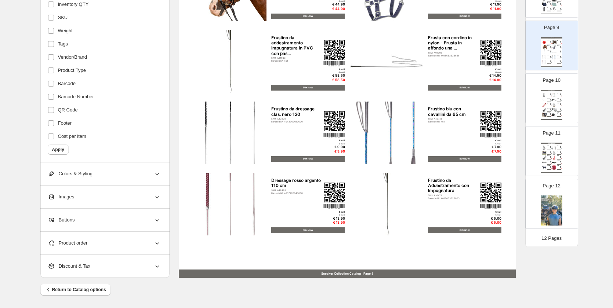
scroll to position [436, 0]
click at [61, 152] on span "Apply" at bounding box center [58, 150] width 12 height 6
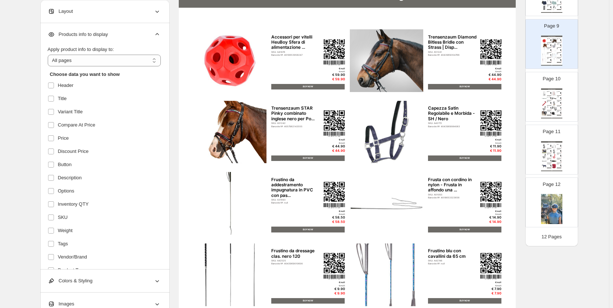
scroll to position [77, 0]
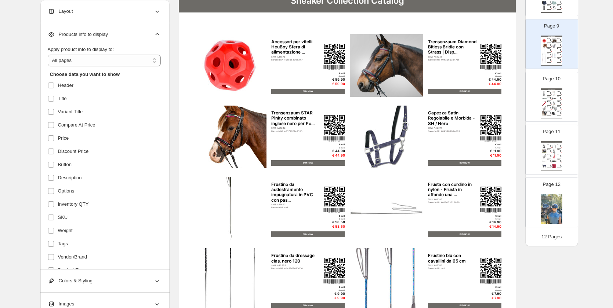
click at [160, 34] on icon at bounding box center [156, 34] width 7 height 7
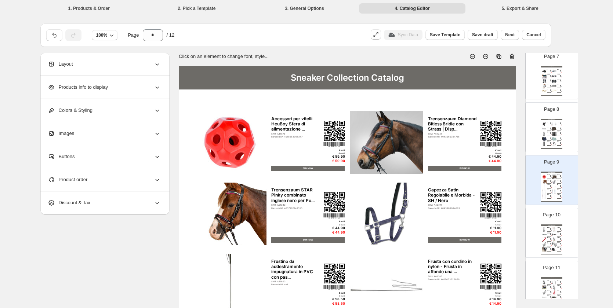
scroll to position [326, 0]
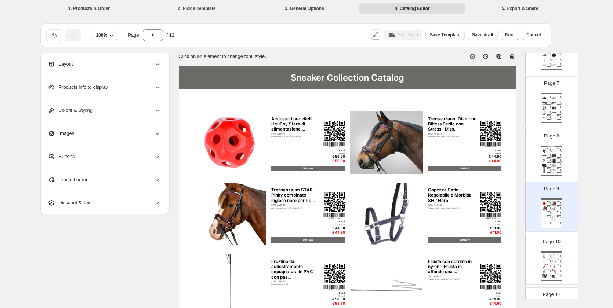
click at [303, 76] on div "Sneaker Collection Catalog" at bounding box center [347, 77] width 337 height 23
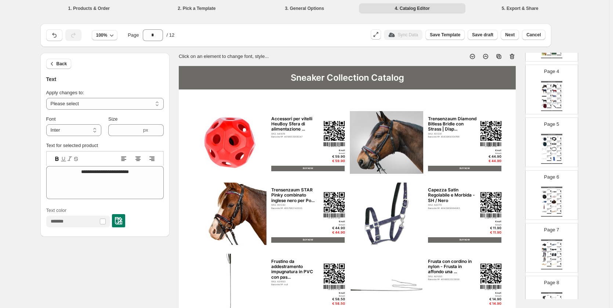
scroll to position [0, 0]
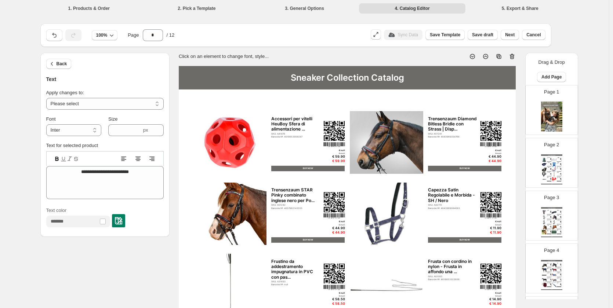
click at [548, 109] on img at bounding box center [551, 117] width 21 height 30
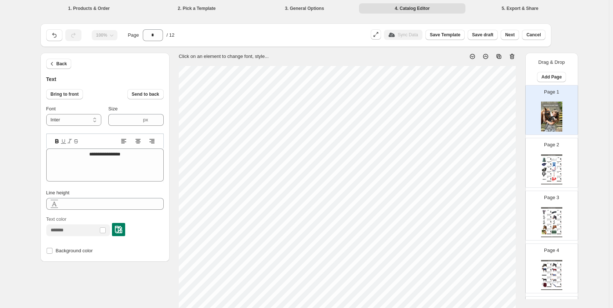
scroll to position [6, 1]
click at [557, 175] on div "Sneaker Collection Catalog Abbeveratoio ECO Riciclato per Polli 3L - Sostenibil…" at bounding box center [551, 169] width 21 height 30
type input "*"
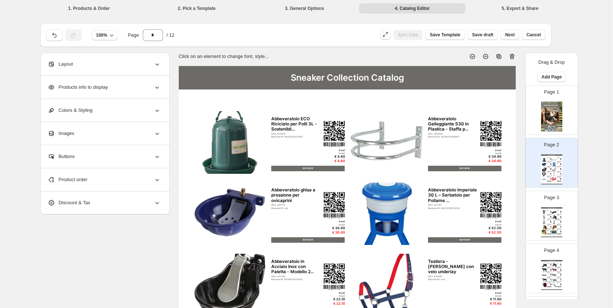
click at [305, 78] on div "Sneaker Collection Catalog" at bounding box center [347, 77] width 337 height 23
click at [305, 77] on div "Sneaker Collection Catalog" at bounding box center [347, 77] width 337 height 23
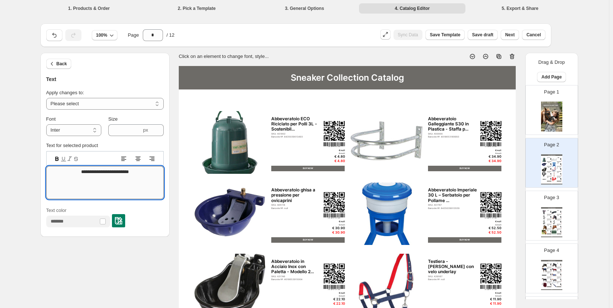
click at [97, 174] on textarea "**********" at bounding box center [104, 182] width 117 height 33
click at [96, 174] on textarea "**********" at bounding box center [104, 182] width 117 height 33
click at [88, 174] on textarea "**********" at bounding box center [104, 182] width 117 height 33
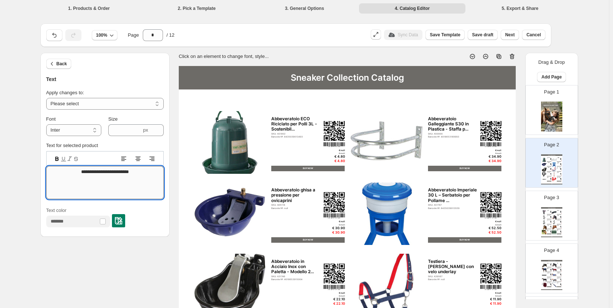
paste textarea
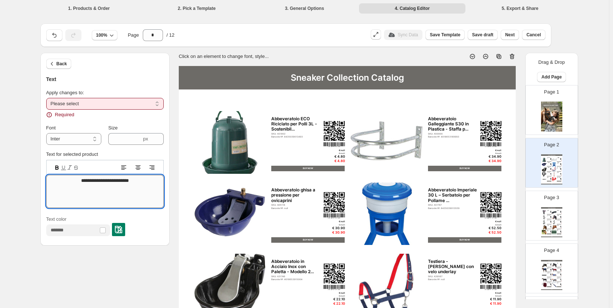
click at [113, 180] on textarea "**********" at bounding box center [104, 191] width 117 height 33
paste textarea
type textarea "**********"
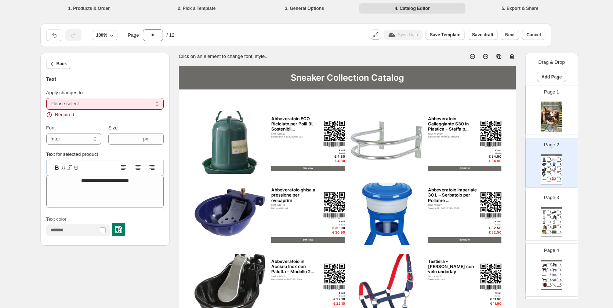
click at [110, 108] on select "**********" at bounding box center [104, 104] width 117 height 12
select select "**********"
click at [48, 98] on select "**********" at bounding box center [104, 104] width 117 height 12
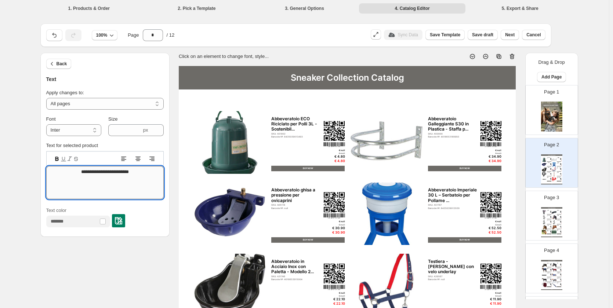
click at [95, 173] on textarea "**********" at bounding box center [104, 182] width 117 height 33
click at [90, 172] on textarea "**********" at bounding box center [104, 182] width 117 height 33
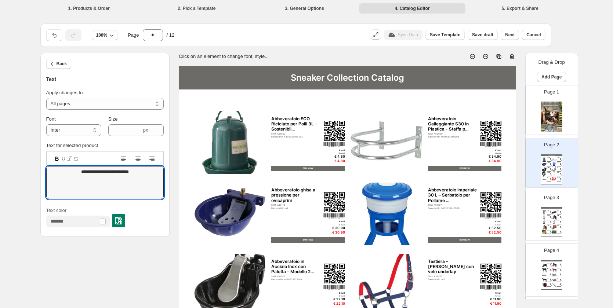
click at [545, 125] on img at bounding box center [551, 117] width 21 height 30
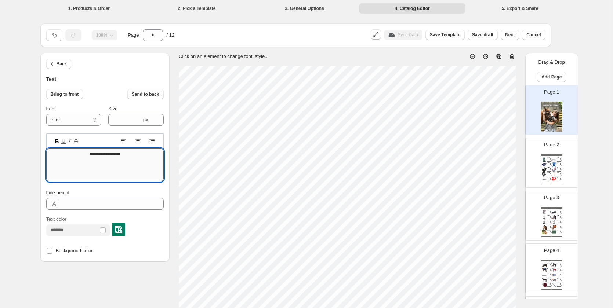
click at [87, 155] on textarea "**********" at bounding box center [104, 165] width 117 height 33
click at [557, 168] on div "Testiera - [PERSON_NAME] con velo underlay" at bounding box center [558, 168] width 3 height 1
type input "*"
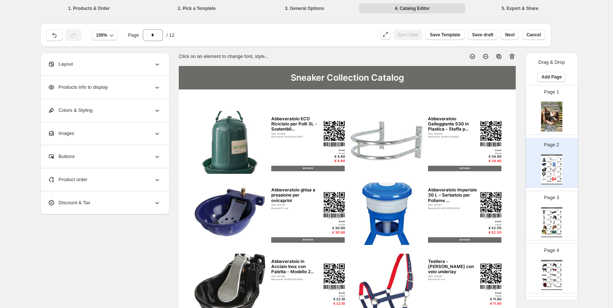
click at [306, 76] on div "Sneaker Collection Catalog" at bounding box center [347, 77] width 337 height 23
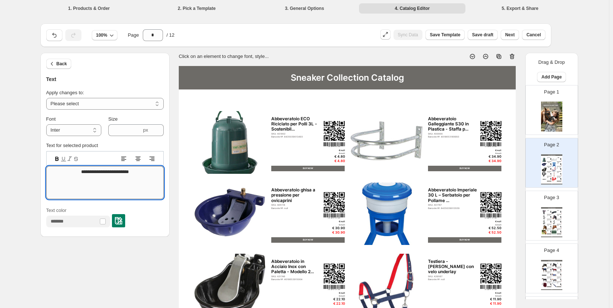
click at [83, 171] on textarea "**********" at bounding box center [104, 182] width 117 height 33
paste textarea
type textarea "**********"
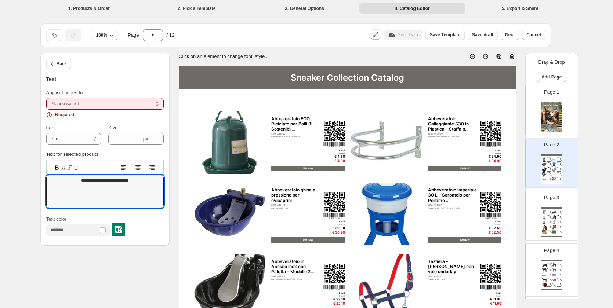
click at [74, 101] on select "**********" at bounding box center [104, 104] width 117 height 12
select select "**********"
click at [48, 98] on select "**********" at bounding box center [104, 104] width 117 height 12
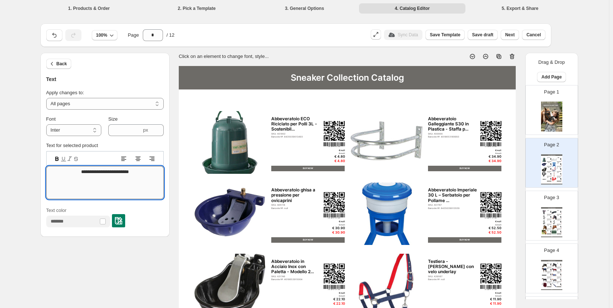
click at [88, 171] on textarea "**********" at bounding box center [104, 182] width 117 height 33
paste textarea
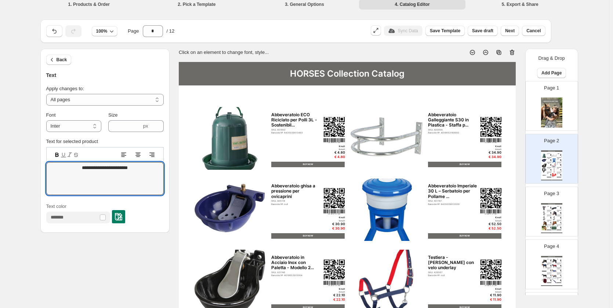
scroll to position [0, 0]
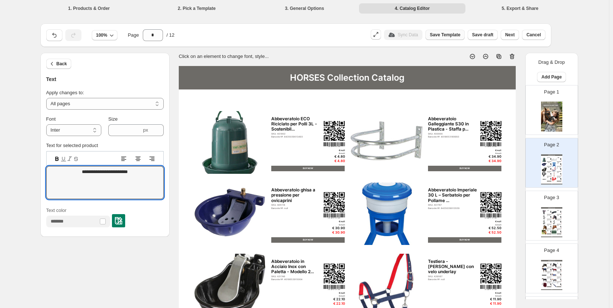
click at [455, 36] on span "Save Template" at bounding box center [445, 35] width 30 height 6
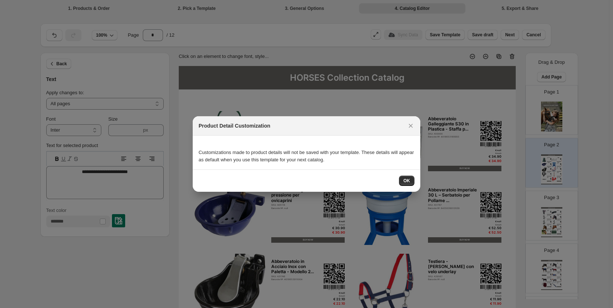
drag, startPoint x: 405, startPoint y: 182, endPoint x: 352, endPoint y: 129, distance: 75.5
click at [405, 182] on span "OK" at bounding box center [406, 181] width 7 height 6
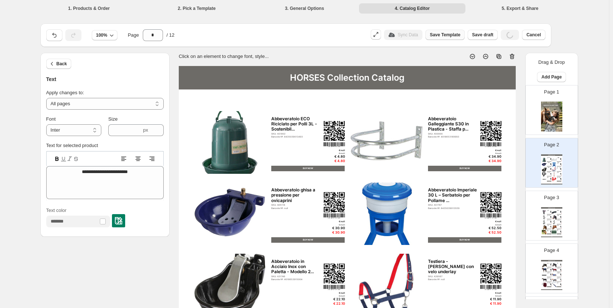
click at [452, 34] on span "Save Template" at bounding box center [445, 35] width 30 height 6
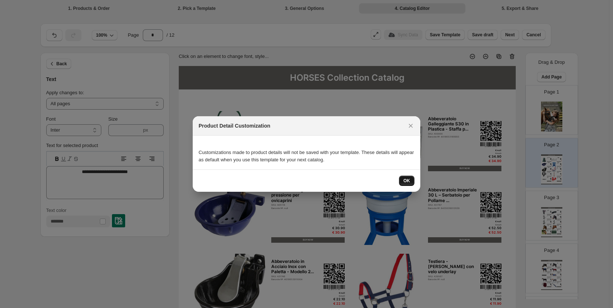
click at [405, 180] on span "OK" at bounding box center [406, 181] width 7 height 6
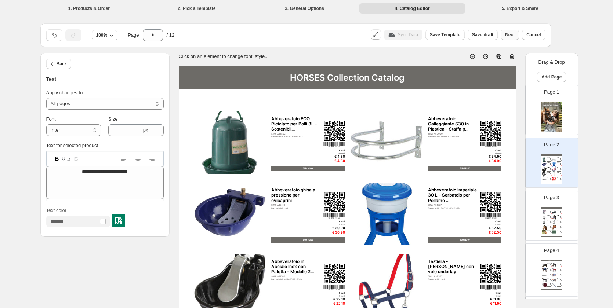
click at [508, 36] on span "Next" at bounding box center [510, 35] width 10 height 6
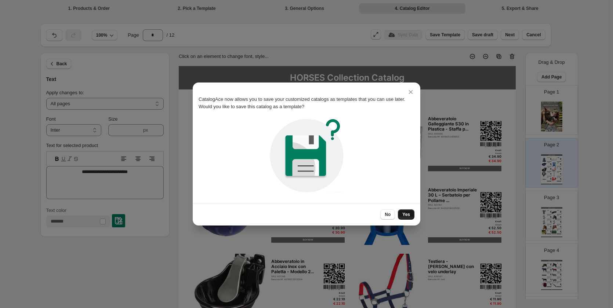
click at [409, 214] on span "Yes" at bounding box center [406, 215] width 8 height 6
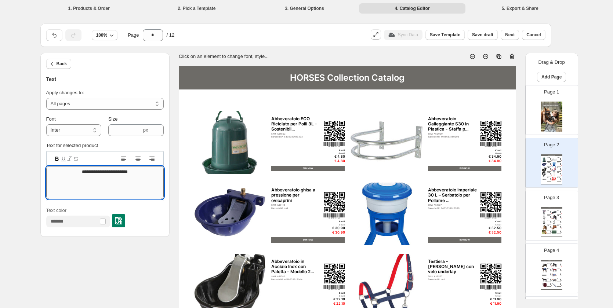
click at [92, 172] on textarea "**********" at bounding box center [104, 182] width 117 height 33
click at [97, 173] on textarea "**********" at bounding box center [104, 182] width 117 height 33
click at [108, 186] on textarea "**********" at bounding box center [104, 182] width 117 height 33
click at [100, 192] on textarea "**********" at bounding box center [104, 182] width 117 height 33
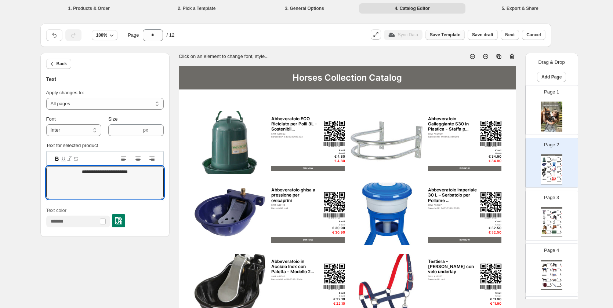
type textarea "**********"
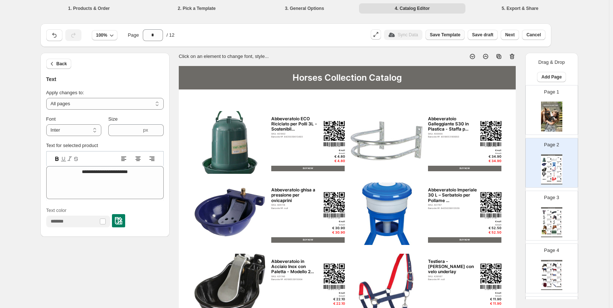
click at [449, 37] on span "Save Template" at bounding box center [445, 35] width 30 height 6
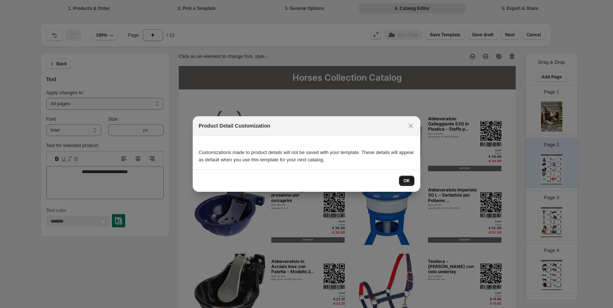
click at [405, 181] on span "OK" at bounding box center [406, 181] width 7 height 6
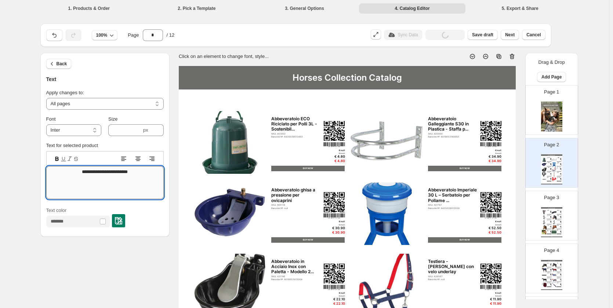
click at [120, 175] on textarea "**********" at bounding box center [104, 182] width 117 height 33
click at [117, 177] on textarea "**********" at bounding box center [104, 182] width 117 height 33
click at [455, 35] on span "Save Template" at bounding box center [445, 35] width 30 height 6
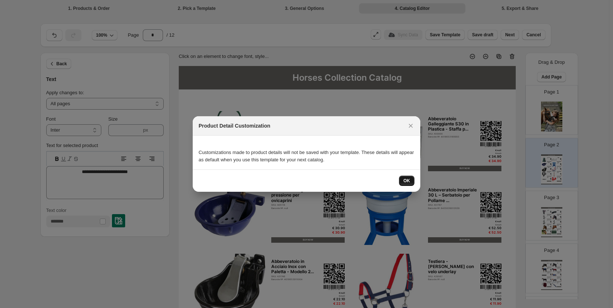
click at [408, 181] on span "OK" at bounding box center [406, 181] width 7 height 6
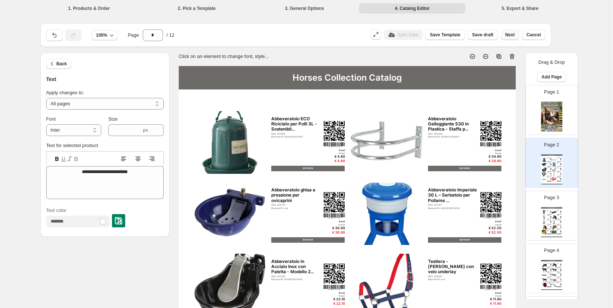
click at [515, 38] on button "Next" at bounding box center [509, 35] width 18 height 10
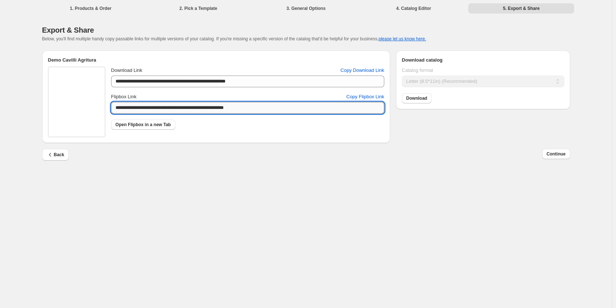
click at [244, 110] on input "**********" at bounding box center [247, 108] width 273 height 12
click at [59, 154] on span "Back" at bounding box center [56, 154] width 18 height 7
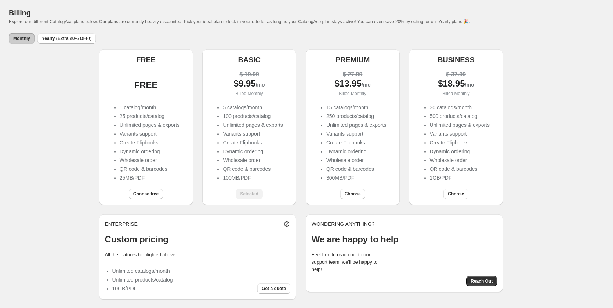
scroll to position [28, 0]
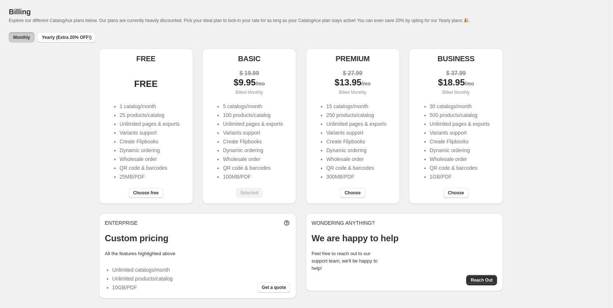
click at [180, 21] on span "Explore our different CatalogAce plans below. Our plans are currently heavily d…" at bounding box center [239, 20] width 461 height 5
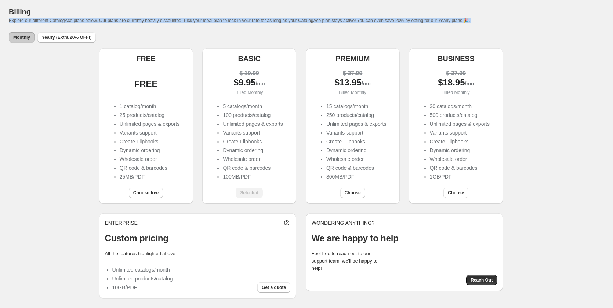
click at [180, 21] on span "Explore our different CatalogAce plans below. Our plans are currently heavily d…" at bounding box center [239, 20] width 461 height 5
click at [210, 25] on div "Billing Explore our different CatalogAce plans below. Our plans are currently h…" at bounding box center [304, 15] width 591 height 34
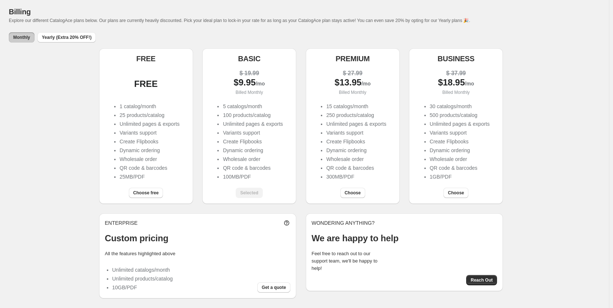
click at [210, 25] on div "Billing Explore our different CatalogAce plans below. Our plans are currently h…" at bounding box center [304, 15] width 591 height 34
click at [210, 22] on span "Explore our different CatalogAce plans below. Our plans are currently heavily d…" at bounding box center [239, 20] width 461 height 5
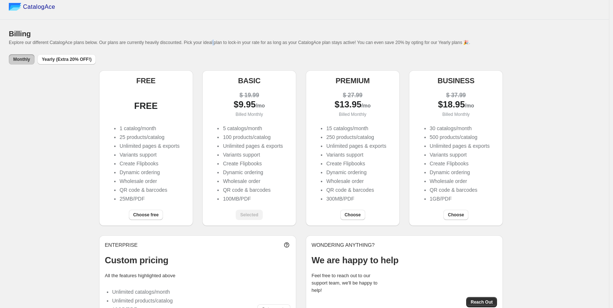
scroll to position [0, 0]
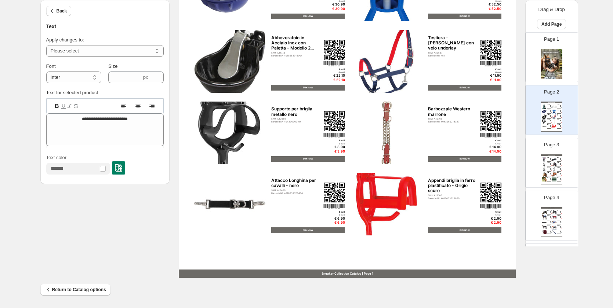
scroll to position [6, 1]
click at [328, 274] on div "Sneaker Collection Catalog | Page 1" at bounding box center [347, 274] width 337 height 8
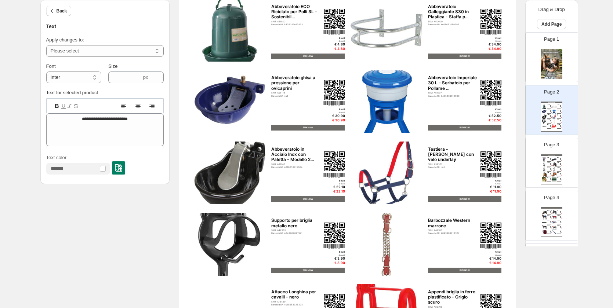
scroll to position [40, 0]
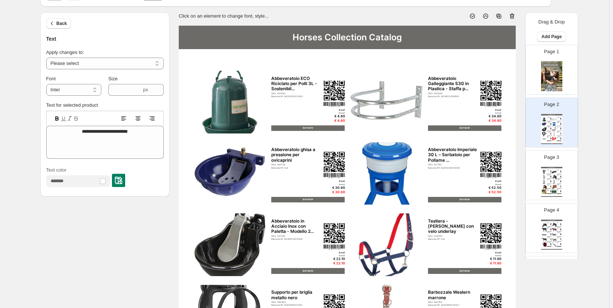
click at [314, 38] on div "Horses Collection Catalog" at bounding box center [347, 37] width 337 height 23
click at [117, 131] on textarea "**********" at bounding box center [104, 142] width 117 height 33
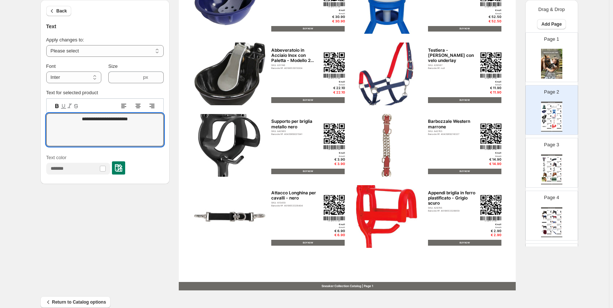
scroll to position [224, 0]
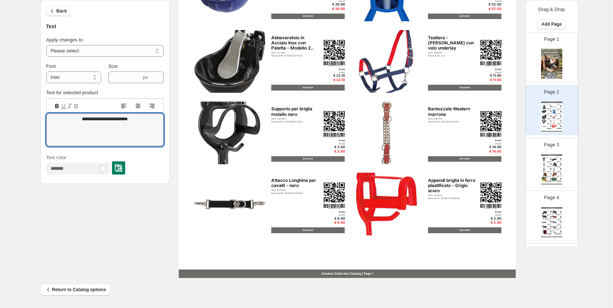
click at [350, 274] on div "Sneaker Collection Catalog | Page 1" at bounding box center [347, 274] width 337 height 8
type input "***"
click at [108, 117] on textarea "**********" at bounding box center [104, 129] width 117 height 33
paste textarea
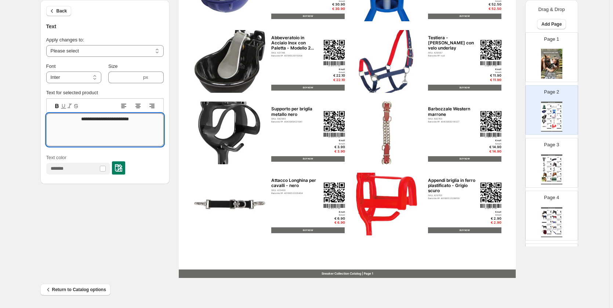
type textarea "**********"
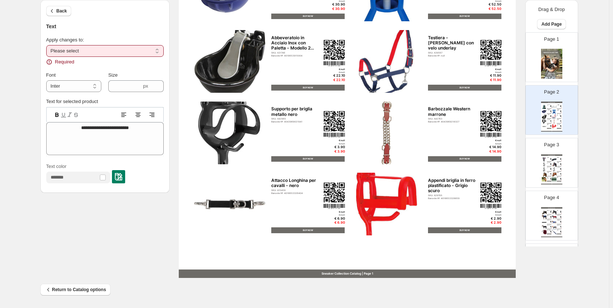
click at [84, 50] on select "**********" at bounding box center [104, 51] width 117 height 12
select select "**********"
click at [48, 45] on select "**********" at bounding box center [104, 51] width 117 height 12
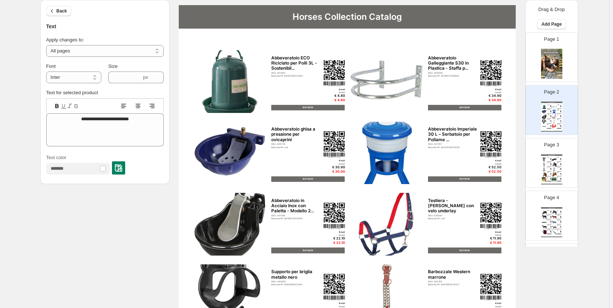
scroll to position [0, 0]
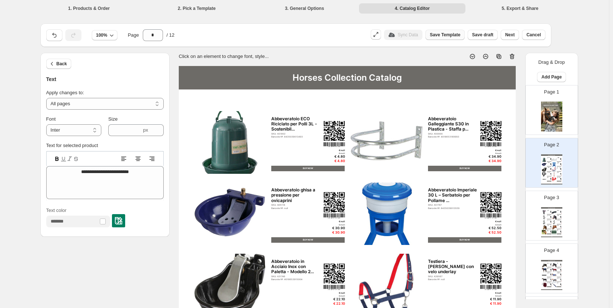
click at [455, 33] on span "Save Template" at bounding box center [445, 35] width 30 height 6
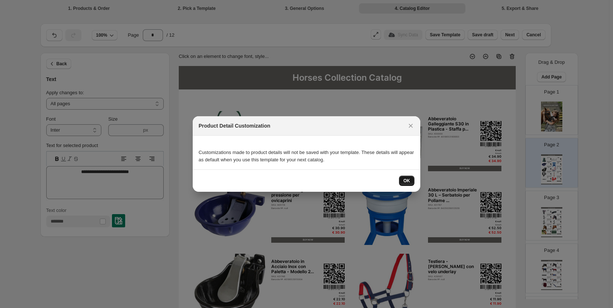
click at [405, 183] on span "OK" at bounding box center [406, 181] width 7 height 6
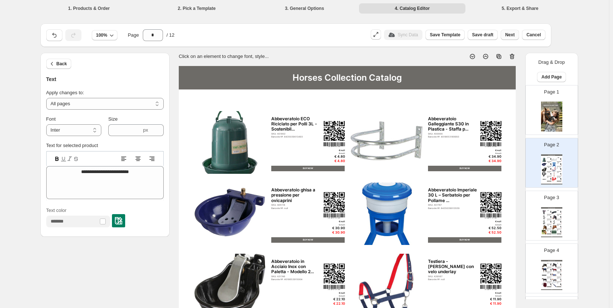
click at [514, 34] on span "Next" at bounding box center [510, 35] width 10 height 6
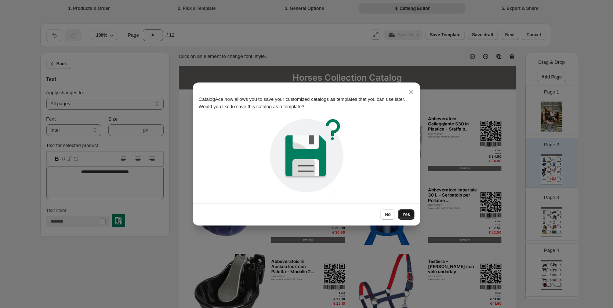
click at [409, 212] on span "Yes" at bounding box center [406, 215] width 8 height 6
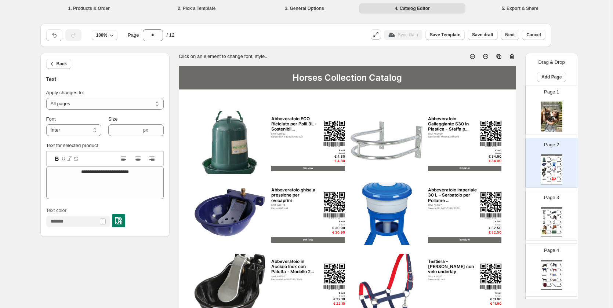
click at [510, 33] on span "Next" at bounding box center [510, 35] width 10 height 6
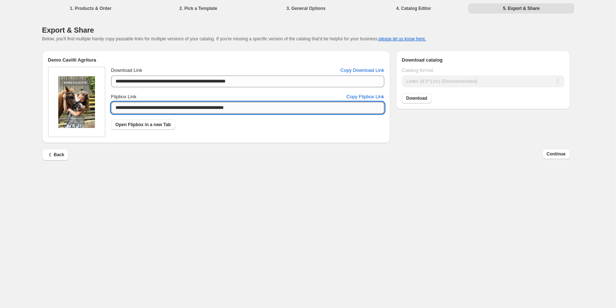
click at [338, 105] on input "**********" at bounding box center [247, 108] width 273 height 12
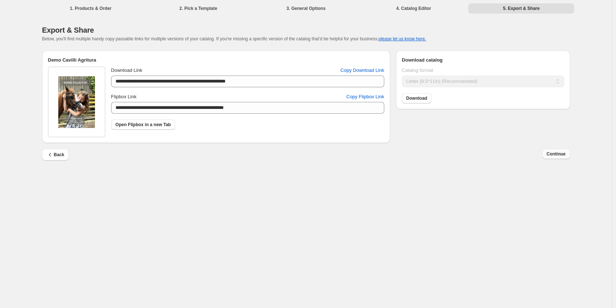
click at [553, 154] on span "Continue" at bounding box center [556, 154] width 19 height 6
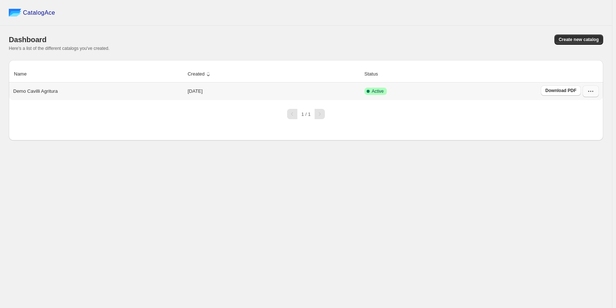
click at [592, 88] on icon "button" at bounding box center [590, 91] width 7 height 7
click at [589, 110] on span "View catalog" at bounding box center [585, 108] width 27 height 6
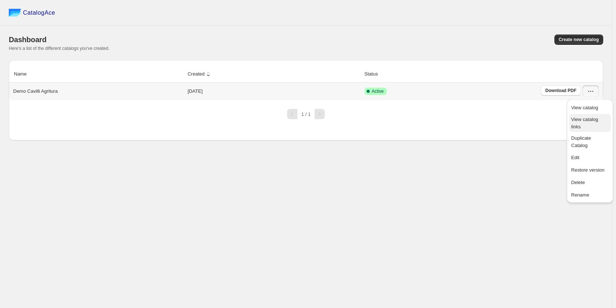
click at [591, 118] on span "View catalog links" at bounding box center [585, 123] width 27 height 13
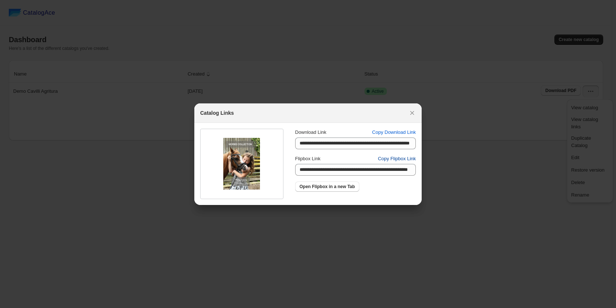
click at [399, 161] on span "Copy Flipbox Link" at bounding box center [397, 158] width 38 height 7
click at [412, 112] on icon ":rgj:" at bounding box center [412, 112] width 7 height 7
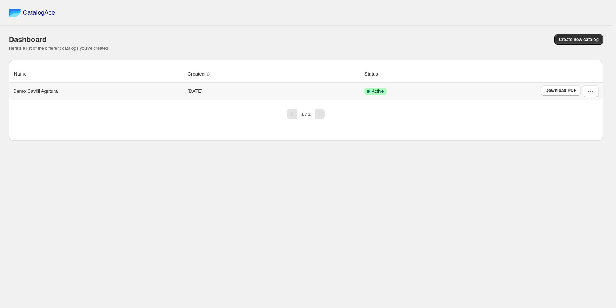
click at [600, 94] on td "Download PDF" at bounding box center [571, 92] width 65 height 18
click at [595, 93] on button "button" at bounding box center [591, 91] width 16 height 12
click at [583, 154] on span "Edit" at bounding box center [590, 157] width 37 height 7
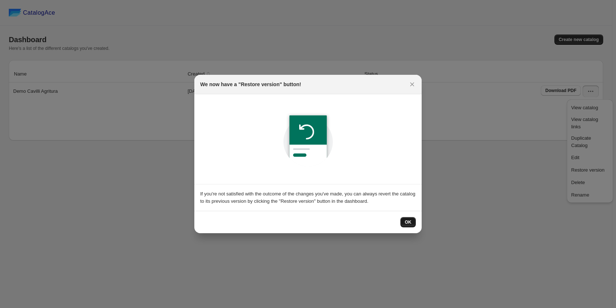
click at [413, 223] on button "OK" at bounding box center [408, 222] width 15 height 10
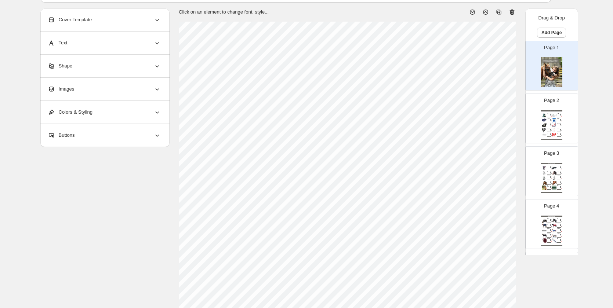
scroll to position [73, 0]
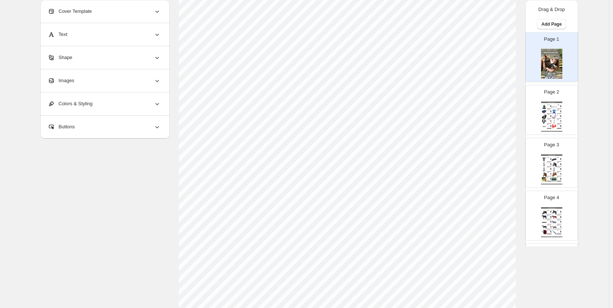
click at [103, 89] on div "Images" at bounding box center [104, 80] width 113 height 23
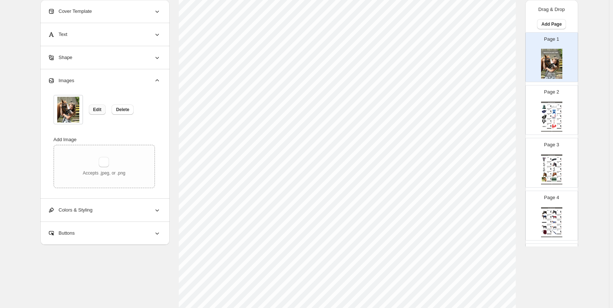
click at [93, 106] on button "Edit" at bounding box center [97, 110] width 17 height 10
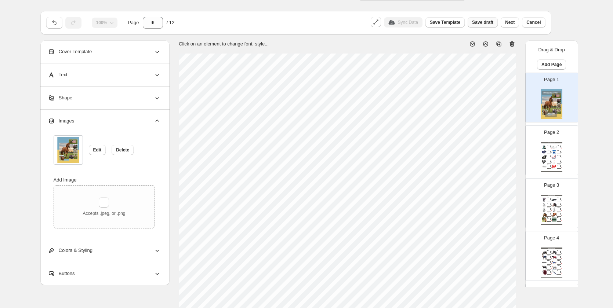
scroll to position [0, 0]
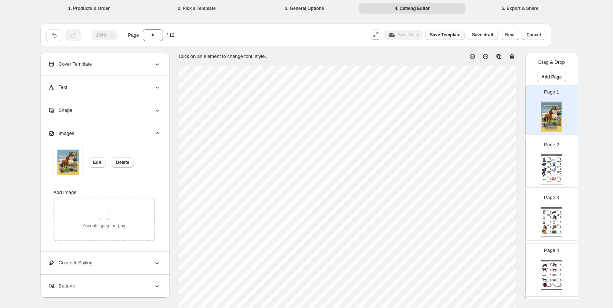
click at [453, 37] on span "Save Template" at bounding box center [445, 35] width 30 height 6
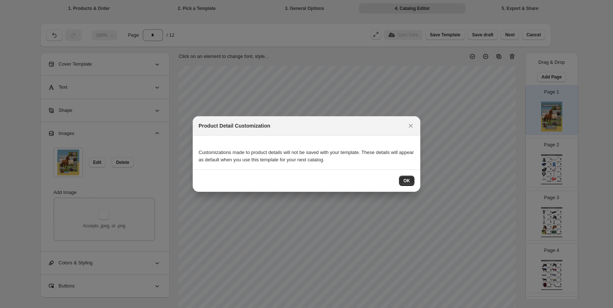
click at [410, 187] on div "OK" at bounding box center [306, 181] width 227 height 22
drag, startPoint x: 409, startPoint y: 185, endPoint x: 460, endPoint y: 0, distance: 192.2
click at [409, 185] on button "OK" at bounding box center [406, 181] width 15 height 10
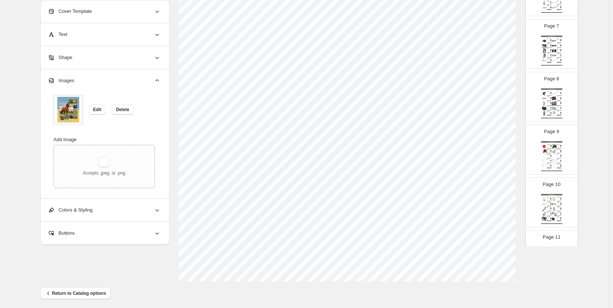
scroll to position [436, 0]
drag, startPoint x: 558, startPoint y: 208, endPoint x: 550, endPoint y: 201, distance: 10.7
click at [558, 207] on img at bounding box center [551, 209] width 21 height 30
type input "**"
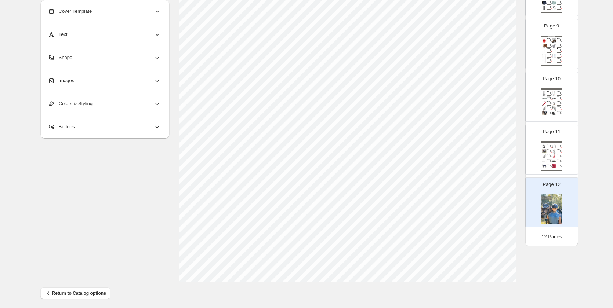
click at [98, 80] on div "Images" at bounding box center [104, 80] width 113 height 23
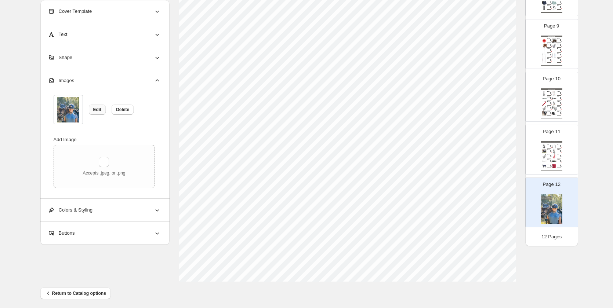
click at [97, 105] on button "Edit" at bounding box center [97, 110] width 17 height 10
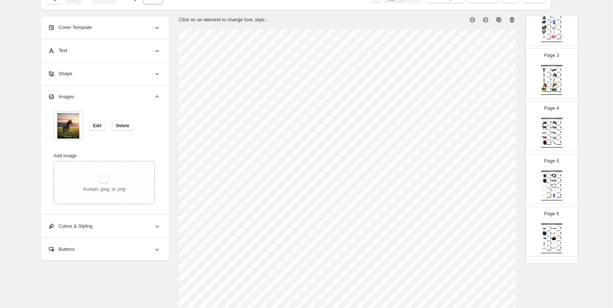
scroll to position [0, 0]
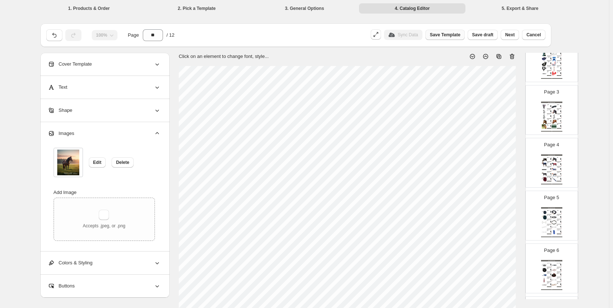
click at [455, 36] on span "Save Template" at bounding box center [445, 35] width 30 height 6
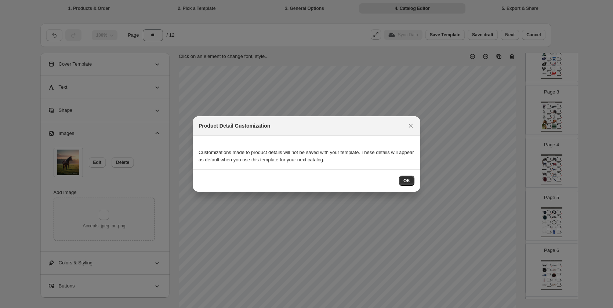
drag, startPoint x: 404, startPoint y: 183, endPoint x: 534, endPoint y: 108, distance: 149.6
click at [403, 182] on button "OK" at bounding box center [406, 181] width 15 height 10
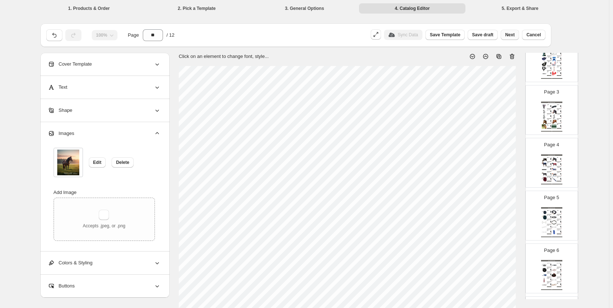
click at [518, 34] on button "Next" at bounding box center [509, 35] width 18 height 10
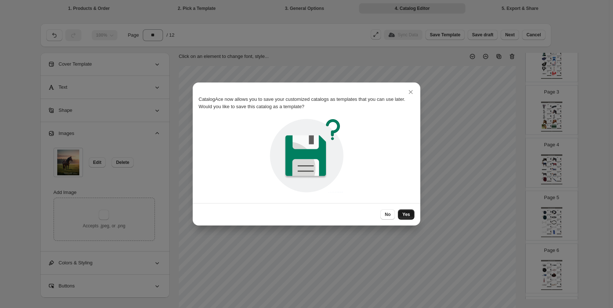
click at [404, 214] on span "Yes" at bounding box center [406, 215] width 8 height 6
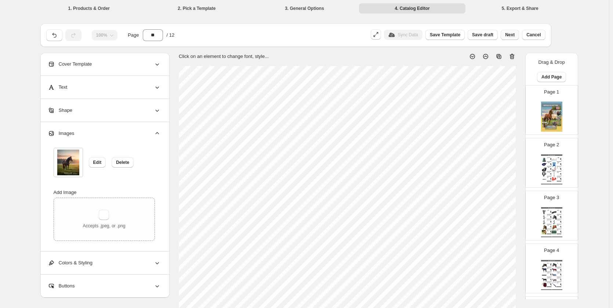
click at [519, 33] on button "Next" at bounding box center [509, 35] width 18 height 10
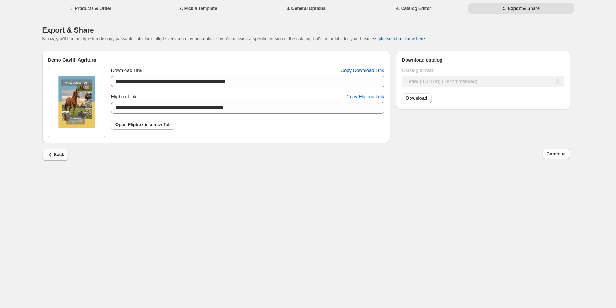
click at [60, 154] on span "Back" at bounding box center [56, 154] width 18 height 7
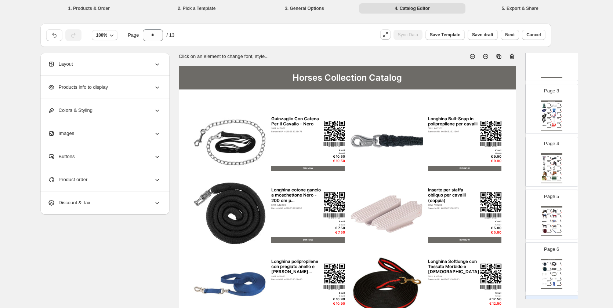
scroll to position [37, 0]
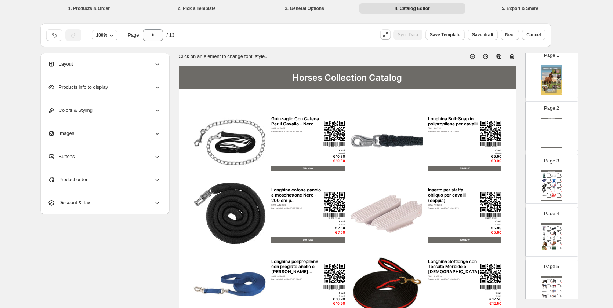
click at [554, 130] on div "Sneaker Collection Catalog Sneaker Collection Catalog | Page undefined" at bounding box center [551, 133] width 21 height 30
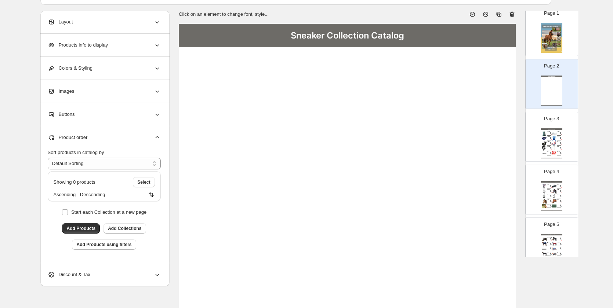
scroll to position [73, 0]
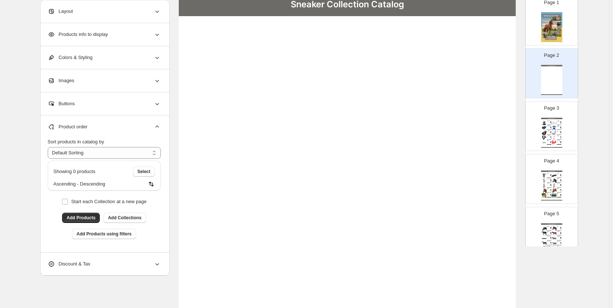
click at [96, 81] on div "Images" at bounding box center [104, 80] width 113 height 23
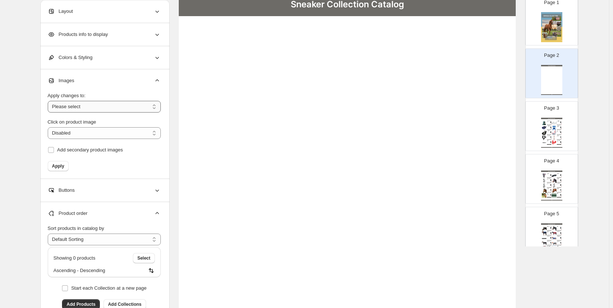
click at [82, 110] on select "**********" at bounding box center [104, 107] width 113 height 12
click at [78, 87] on div "**********" at bounding box center [104, 128] width 113 height 85
click at [89, 130] on select "**********" at bounding box center [104, 133] width 113 height 12
drag, startPoint x: 89, startPoint y: 130, endPoint x: 93, endPoint y: 132, distance: 5.1
click at [89, 130] on select "**********" at bounding box center [104, 133] width 113 height 12
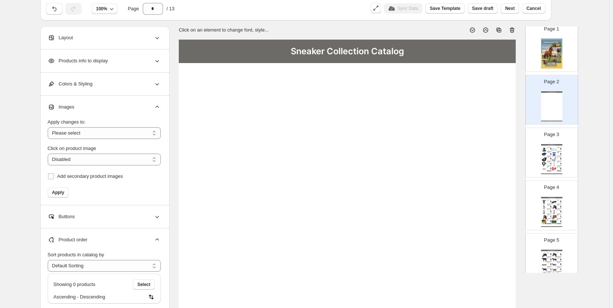
scroll to position [0, 0]
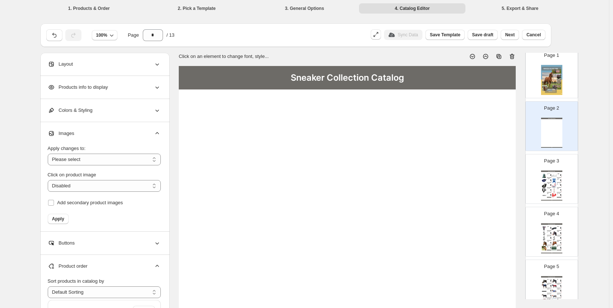
click at [515, 59] on icon at bounding box center [511, 56] width 7 height 7
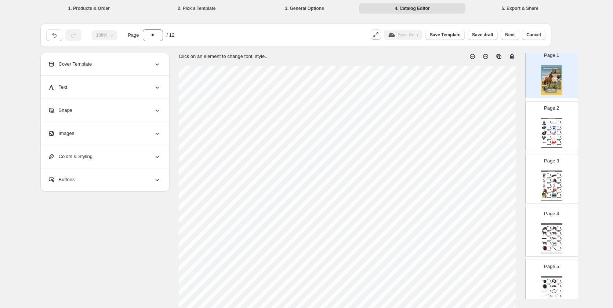
click at [537, 90] on div "Page 1" at bounding box center [548, 70] width 46 height 49
drag, startPoint x: 537, startPoint y: 90, endPoint x: 566, endPoint y: 65, distance: 39.0
click at [566, 65] on div "Page 1" at bounding box center [548, 70] width 46 height 49
click at [498, 55] on icon at bounding box center [498, 56] width 5 height 5
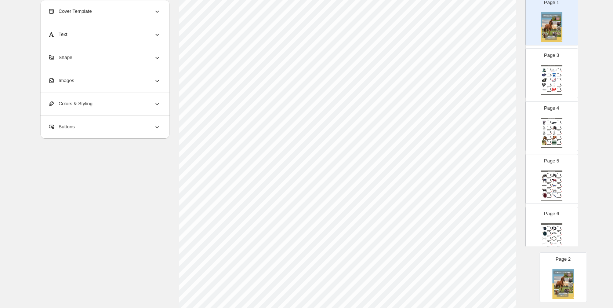
scroll to position [157, 0]
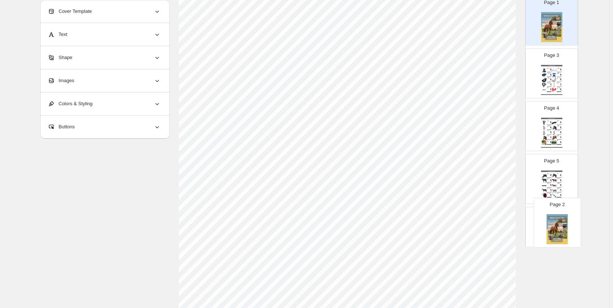
drag, startPoint x: 551, startPoint y: 133, endPoint x: 559, endPoint y: 234, distance: 100.9
drag, startPoint x: 547, startPoint y: 80, endPoint x: 553, endPoint y: 192, distance: 112.8
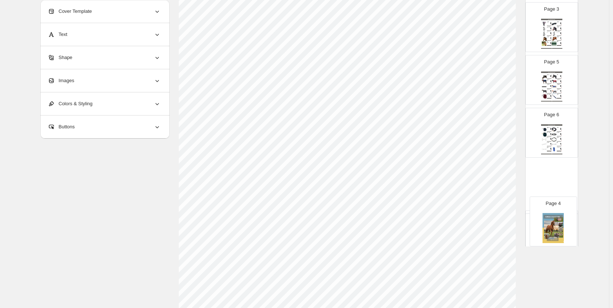
drag, startPoint x: 552, startPoint y: 171, endPoint x: 555, endPoint y: 221, distance: 49.6
click at [555, 221] on div "Page 1 Page 2 Horses Collection Catalog Abbeveratoio ECO Riciclato per Polli 3L…" at bounding box center [551, 239] width 53 height 684
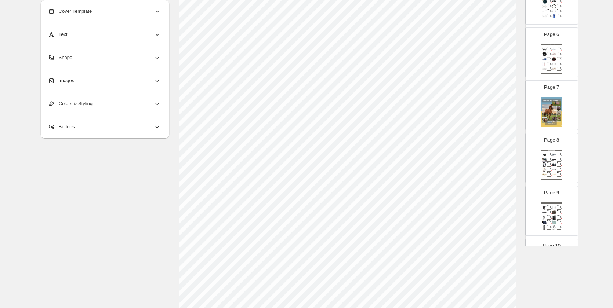
scroll to position [269, 0]
click at [552, 105] on img at bounding box center [551, 112] width 21 height 30
type input "*"
click at [83, 86] on div "Images" at bounding box center [104, 80] width 113 height 23
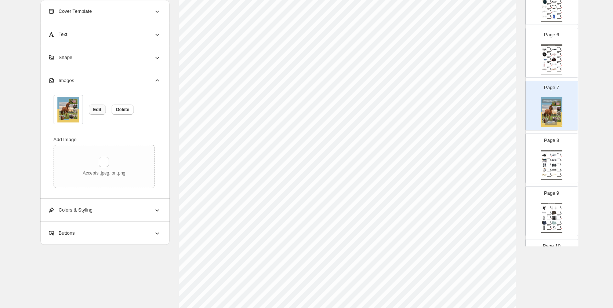
click at [96, 112] on span "Edit" at bounding box center [97, 110] width 8 height 6
click at [72, 111] on img at bounding box center [68, 110] width 22 height 26
click at [557, 112] on img at bounding box center [551, 112] width 21 height 30
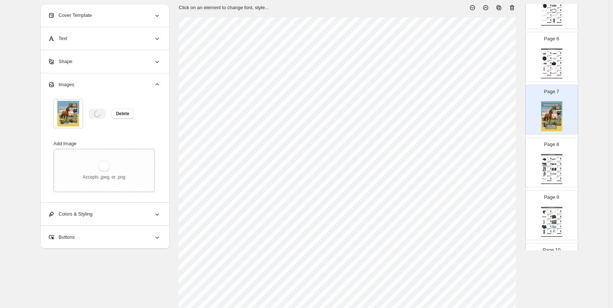
scroll to position [0, 0]
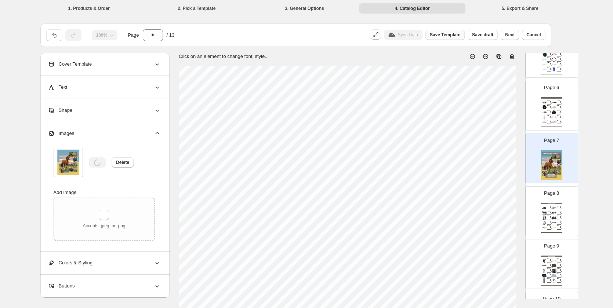
click at [457, 37] on span "Save Template" at bounding box center [445, 35] width 30 height 6
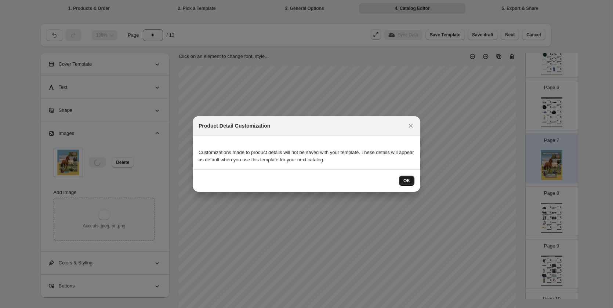
click at [408, 181] on span "OK" at bounding box center [406, 181] width 7 height 6
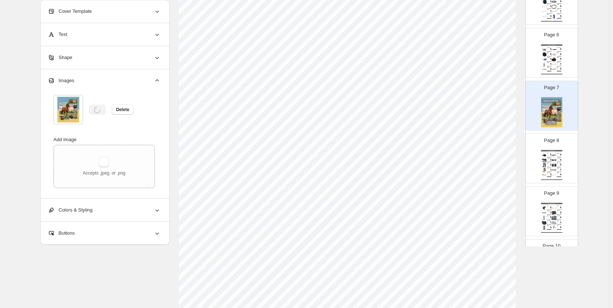
scroll to position [110, 0]
click at [102, 118] on div "Edit Delete" at bounding box center [104, 109] width 101 height 29
click at [94, 141] on div "Add Image" at bounding box center [104, 139] width 101 height 7
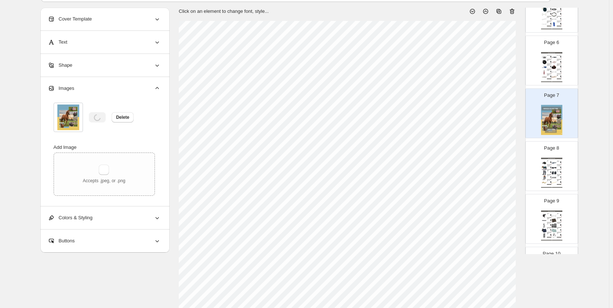
scroll to position [0, 0]
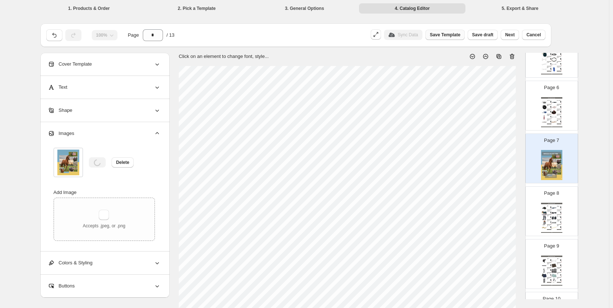
click at [452, 35] on span "Save Template" at bounding box center [445, 35] width 30 height 6
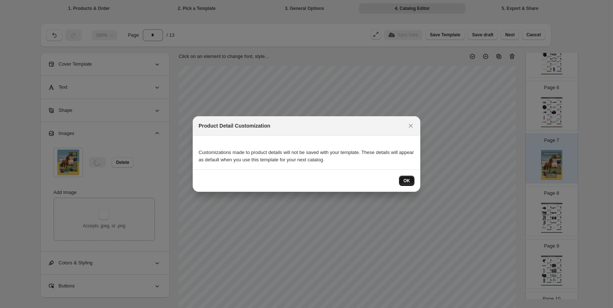
click at [408, 185] on button "OK" at bounding box center [406, 181] width 15 height 10
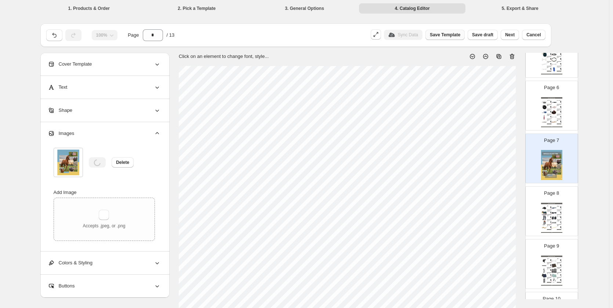
click at [455, 39] on button "Save Template" at bounding box center [444, 35] width 39 height 10
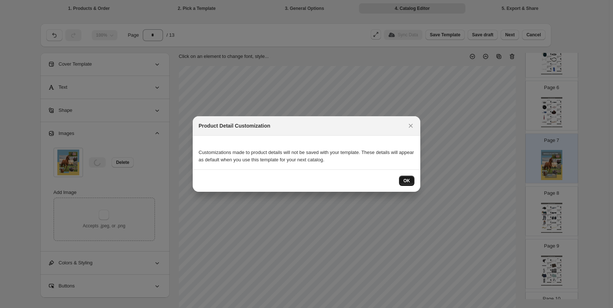
click at [402, 184] on button "OK" at bounding box center [406, 181] width 15 height 10
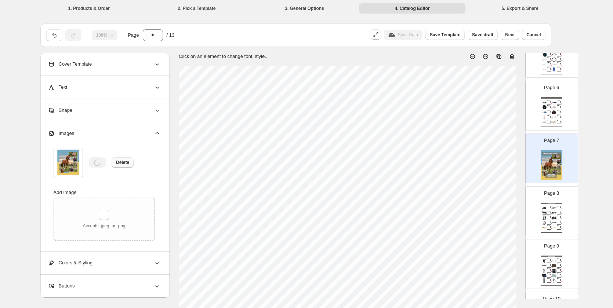
click at [119, 165] on button "Delete" at bounding box center [123, 162] width 22 height 10
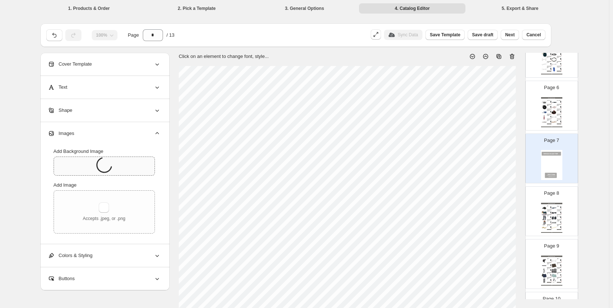
click at [99, 160] on icon at bounding box center [104, 165] width 22 height 22
type input "**********"
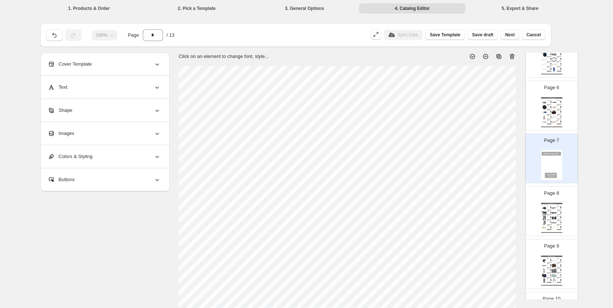
scroll to position [232, 0]
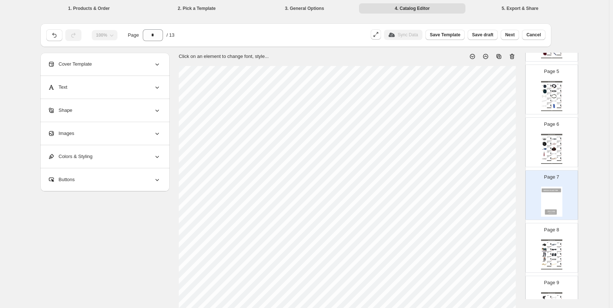
click at [550, 197] on img at bounding box center [551, 202] width 21 height 30
click at [119, 138] on div "Images" at bounding box center [104, 133] width 113 height 23
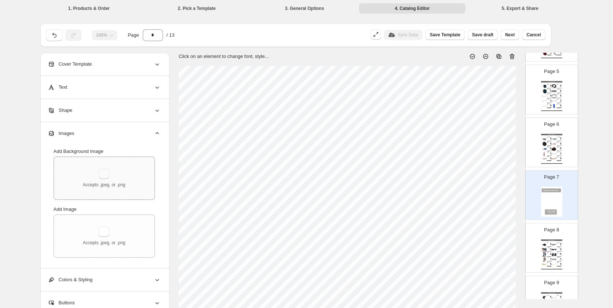
click at [104, 172] on button "button" at bounding box center [104, 174] width 10 height 10
type input "**********"
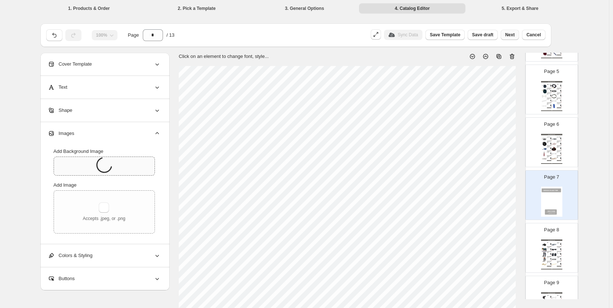
click at [514, 31] on button "Next" at bounding box center [509, 35] width 18 height 10
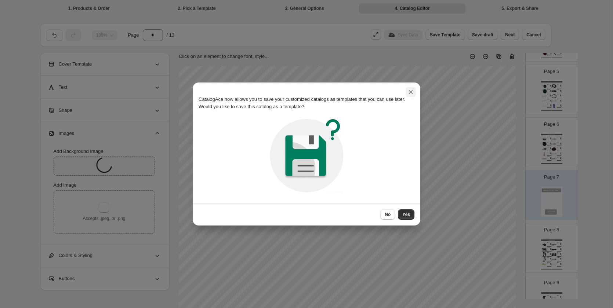
click at [413, 97] on button ":rv8:" at bounding box center [410, 92] width 10 height 10
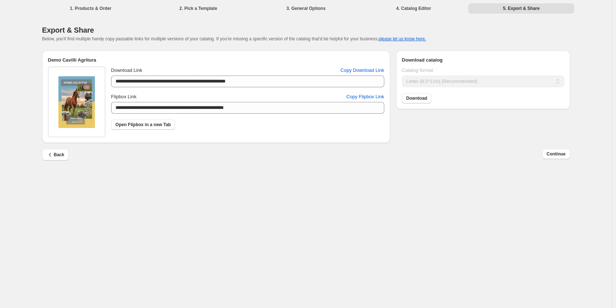
click at [84, 5] on li "1. Products & Order" at bounding box center [91, 8] width 106 height 10
click at [55, 157] on span "Back" at bounding box center [56, 154] width 18 height 7
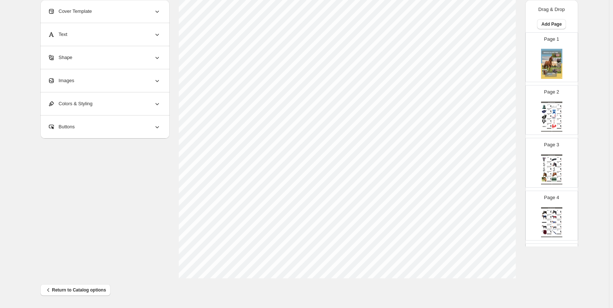
scroll to position [224, 0]
click at [153, 77] on div "Images" at bounding box center [104, 80] width 113 height 23
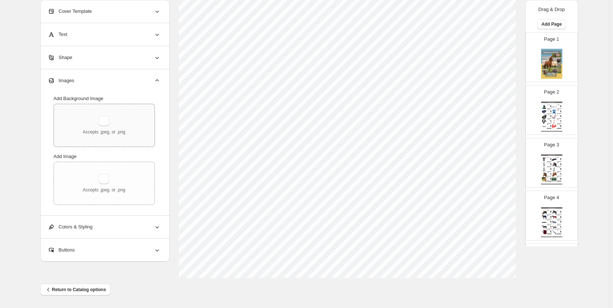
click at [95, 122] on div "Accepts .jpeg, or .png" at bounding box center [104, 125] width 43 height 19
type input "**********"
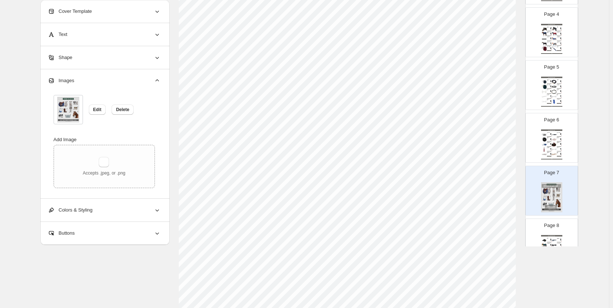
scroll to position [220, 0]
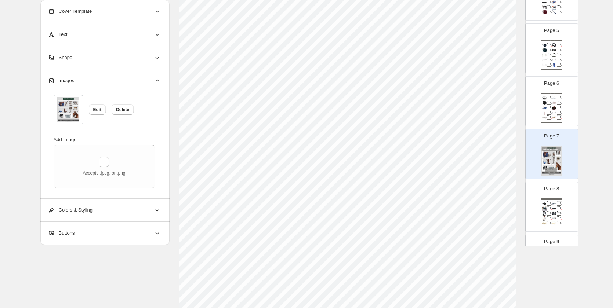
click at [554, 160] on img at bounding box center [551, 161] width 21 height 30
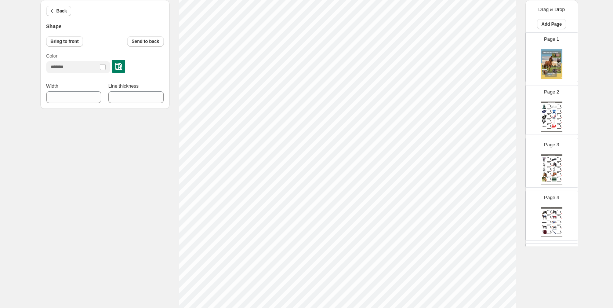
scroll to position [0, 0]
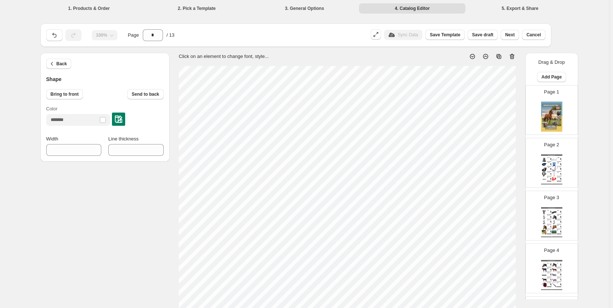
click at [546, 113] on img at bounding box center [551, 117] width 21 height 30
type input "*"
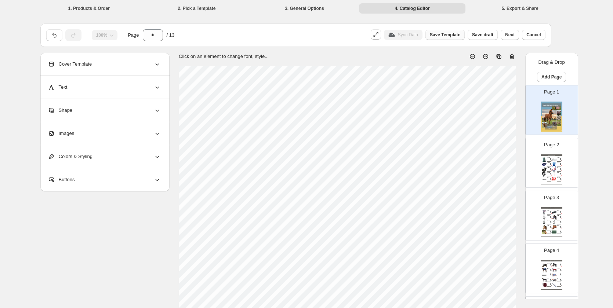
click at [459, 36] on span "Save Template" at bounding box center [445, 35] width 30 height 6
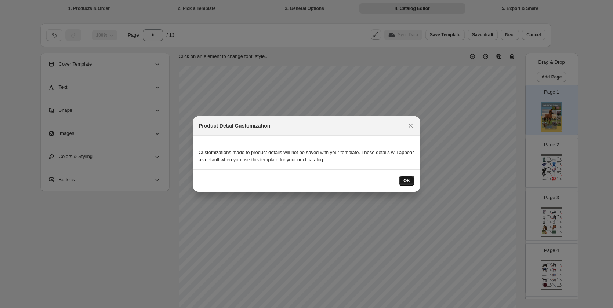
click at [407, 183] on span "OK" at bounding box center [406, 181] width 7 height 6
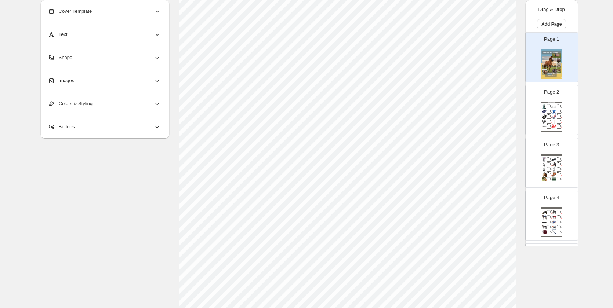
scroll to position [224, 0]
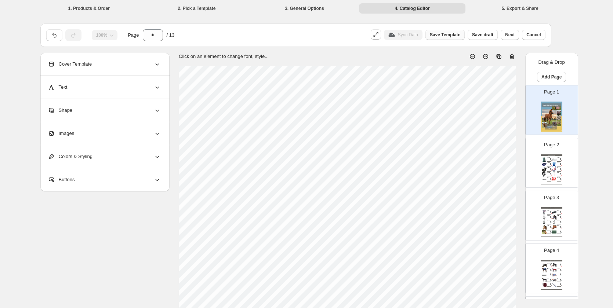
click at [443, 34] on span "Save Template" at bounding box center [445, 35] width 30 height 6
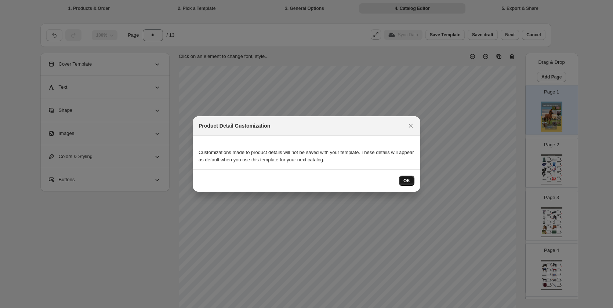
click at [403, 179] on button "OK" at bounding box center [406, 181] width 15 height 10
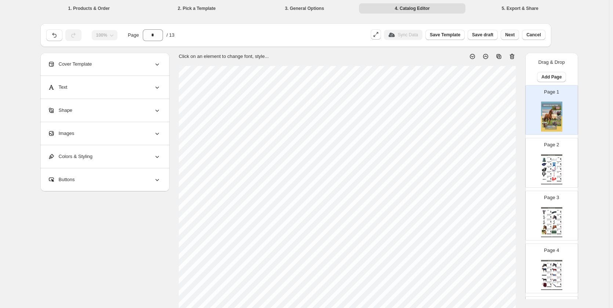
click at [514, 36] on span "Next" at bounding box center [510, 35] width 10 height 6
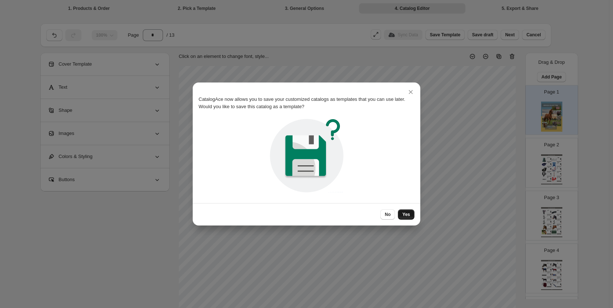
click at [401, 214] on button "Yes" at bounding box center [406, 214] width 17 height 10
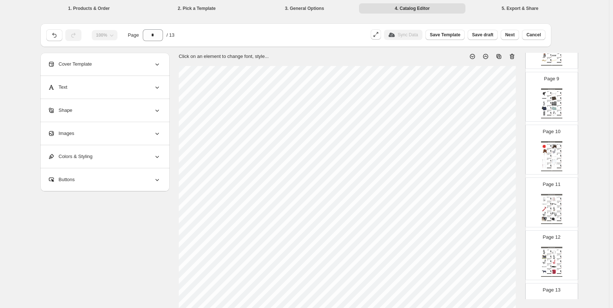
scroll to position [440, 0]
click at [513, 37] on span "Next" at bounding box center [510, 35] width 10 height 6
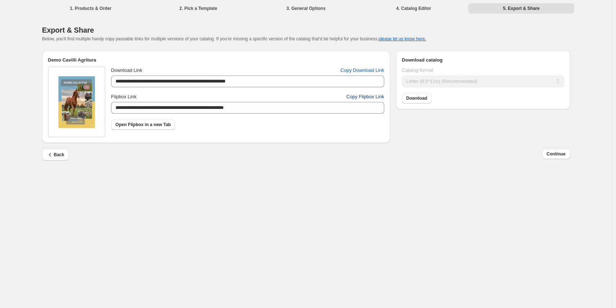
click at [363, 98] on span "Copy Flipbox Link" at bounding box center [366, 96] width 38 height 7
click at [51, 154] on icon "button" at bounding box center [50, 154] width 7 height 7
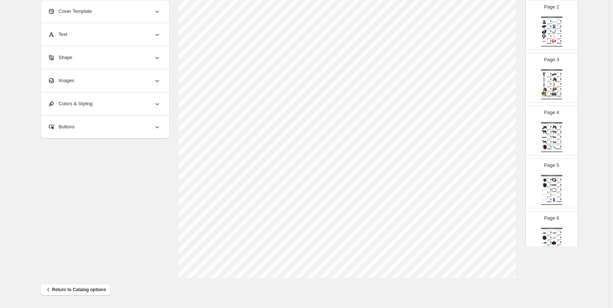
scroll to position [0, 0]
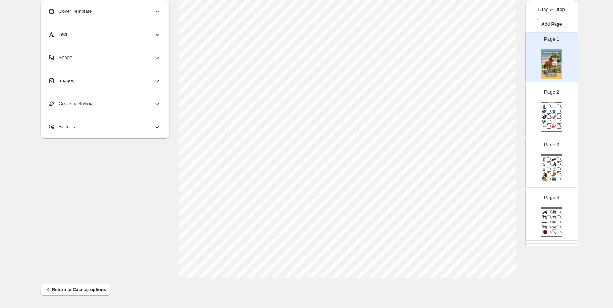
click at [555, 117] on div "Horses Collection Catalog Abbeveratoio ECO Riciclato per Polli 3L - Sostenibil.…" at bounding box center [551, 117] width 21 height 30
type input "*"
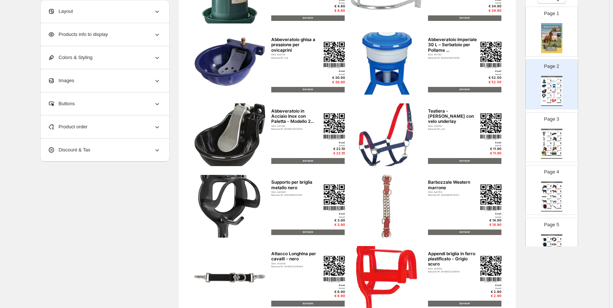
scroll to position [37, 0]
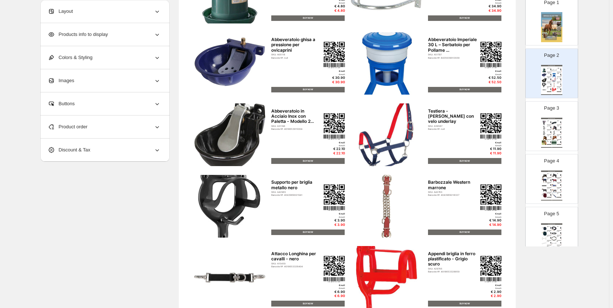
click at [549, 94] on div "Sneaker Collection Catalog | Page undefined" at bounding box center [551, 94] width 21 height 1
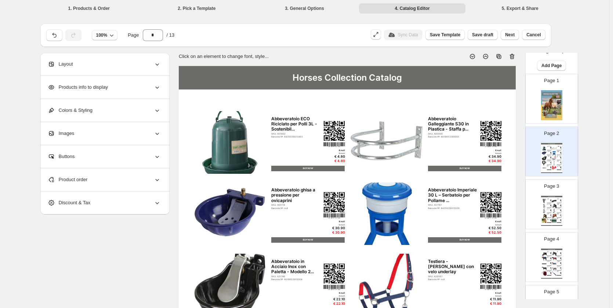
scroll to position [0, 0]
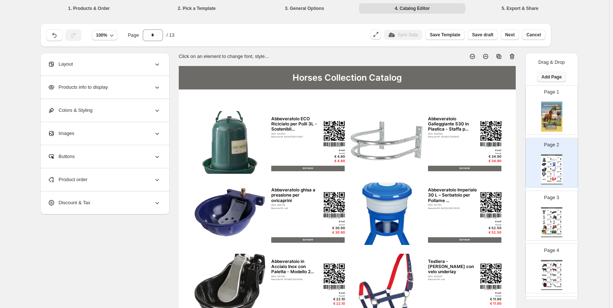
click at [553, 77] on span "Add Page" at bounding box center [551, 77] width 20 height 6
click at [548, 94] on span "Cover / Blank Page" at bounding box center [551, 93] width 41 height 6
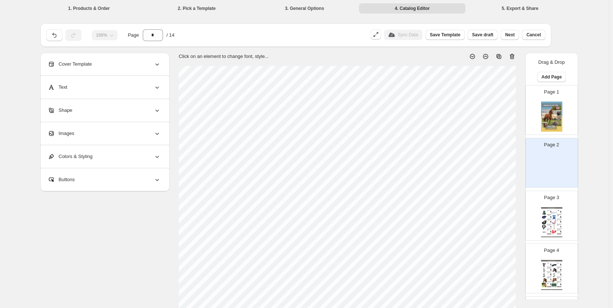
click at [112, 126] on div "Images" at bounding box center [104, 133] width 113 height 23
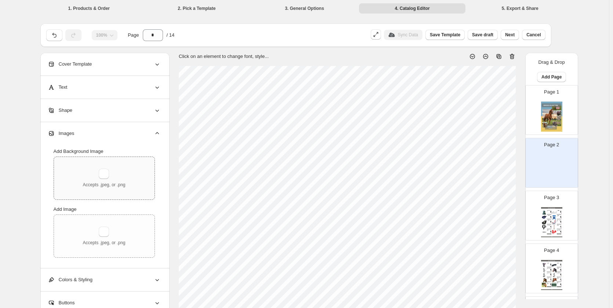
click at [108, 167] on div "Accepts .jpeg, or .png" at bounding box center [104, 178] width 101 height 43
type input "**********"
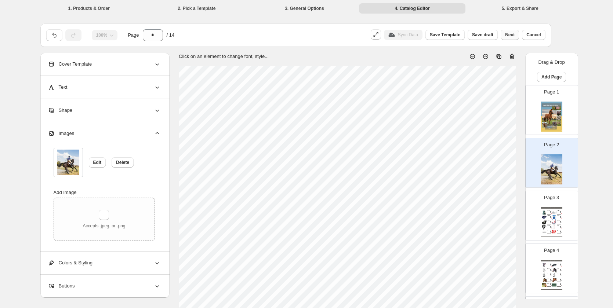
click at [506, 36] on button "Next" at bounding box center [509, 35] width 18 height 10
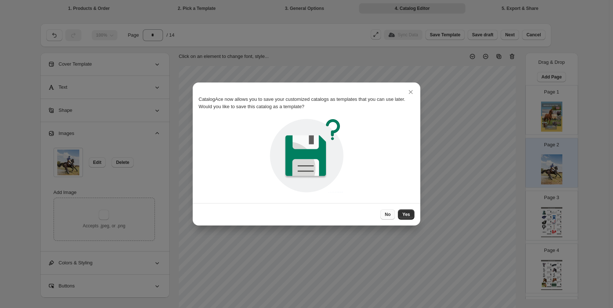
click at [392, 211] on button "No" at bounding box center [387, 214] width 15 height 10
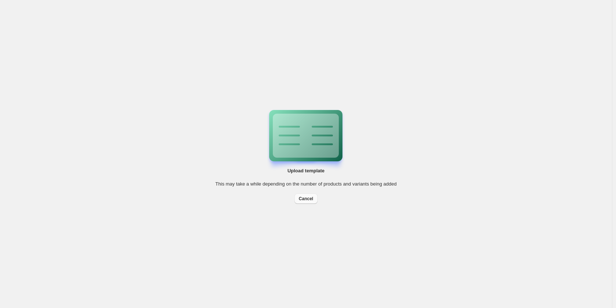
click at [302, 198] on span "Cancel" at bounding box center [306, 199] width 14 height 6
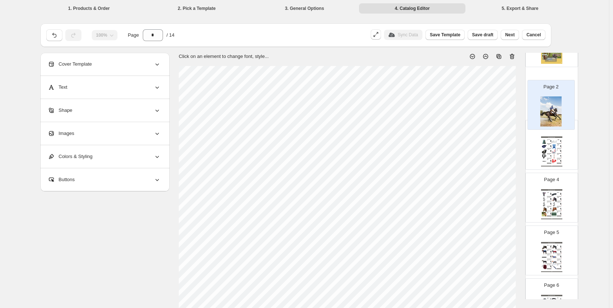
scroll to position [66, 0]
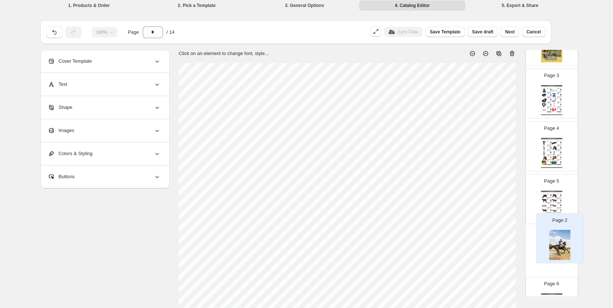
drag, startPoint x: 556, startPoint y: 102, endPoint x: 565, endPoint y: 254, distance: 152.9
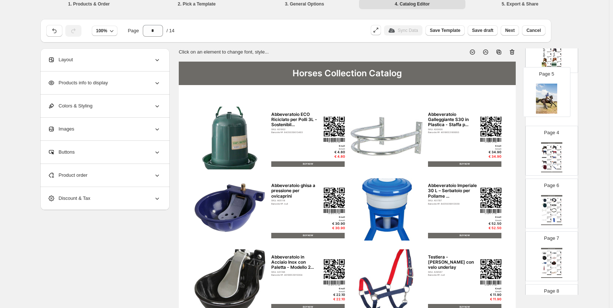
scroll to position [147, 0]
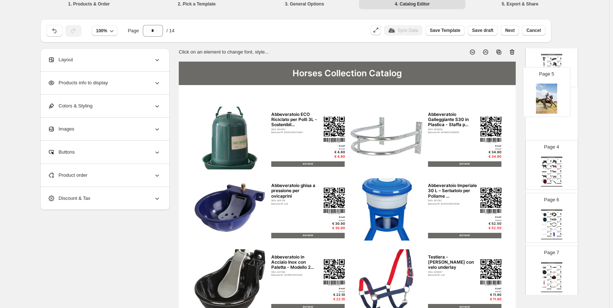
drag, startPoint x: 552, startPoint y: 149, endPoint x: 548, endPoint y: 96, distance: 53.4
click at [548, 96] on div "Page 1 Page 2 Horses Collection Catalog Abbeveratoio ECO Riciclato per Polli 3L…" at bounding box center [551, 300] width 53 height 737
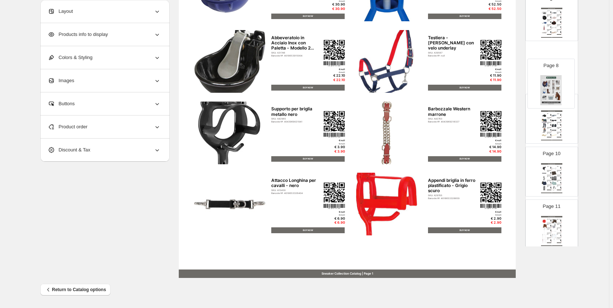
scroll to position [223, 0]
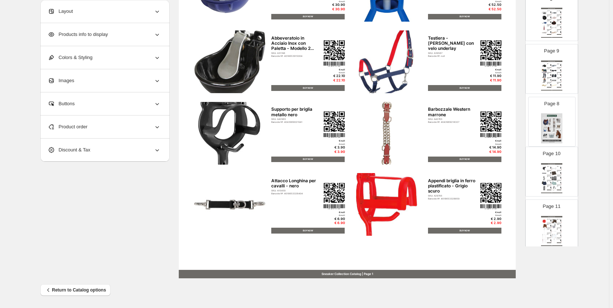
drag, startPoint x: 557, startPoint y: 71, endPoint x: 558, endPoint y: 127, distance: 56.5
click at [558, 127] on div "Page 1 Page 2 Horses Collection Catalog Abbeveratoio ECO Riciclato per Polli 3L…" at bounding box center [551, 42] width 53 height 737
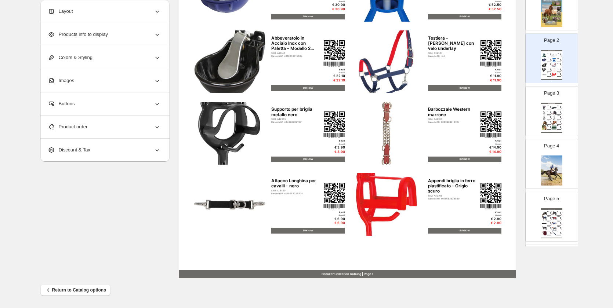
scroll to position [65, 0]
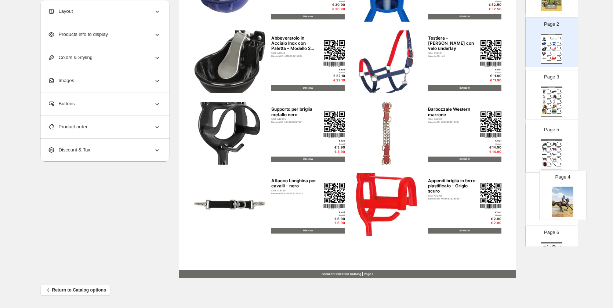
drag, startPoint x: 545, startPoint y: 148, endPoint x: 557, endPoint y: 196, distance: 48.9
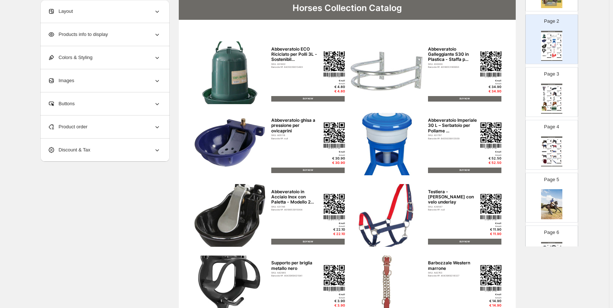
scroll to position [0, 0]
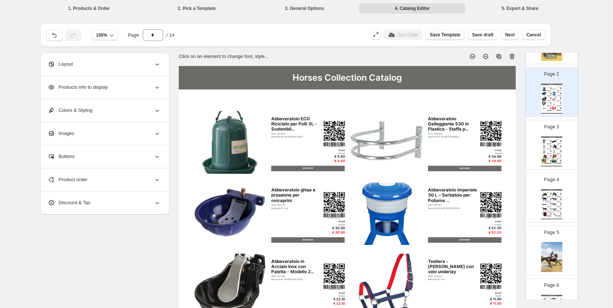
click at [456, 33] on span "Save Template" at bounding box center [445, 35] width 30 height 6
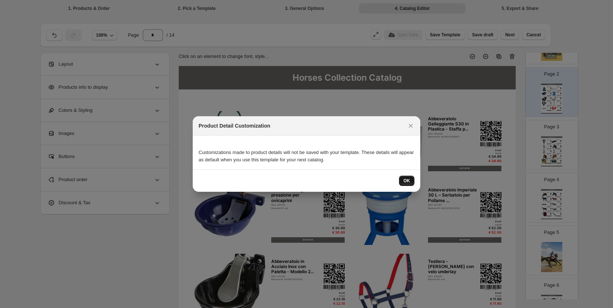
click at [411, 179] on button "OK" at bounding box center [406, 181] width 15 height 10
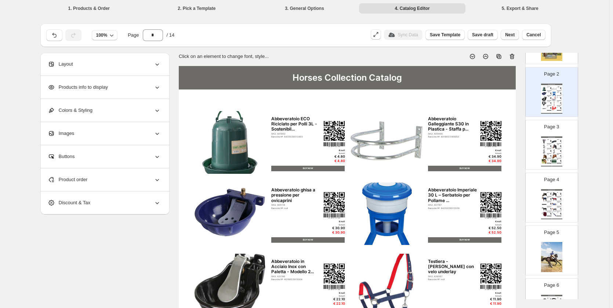
click at [514, 34] on span "Next" at bounding box center [510, 35] width 10 height 6
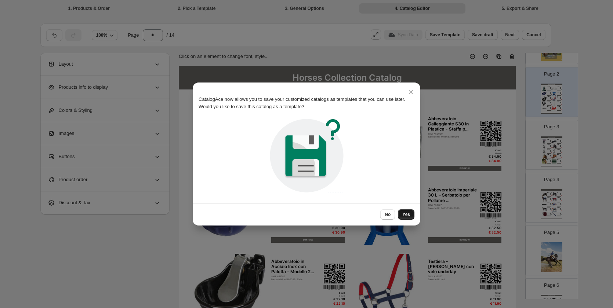
click at [411, 212] on button "Yes" at bounding box center [406, 214] width 17 height 10
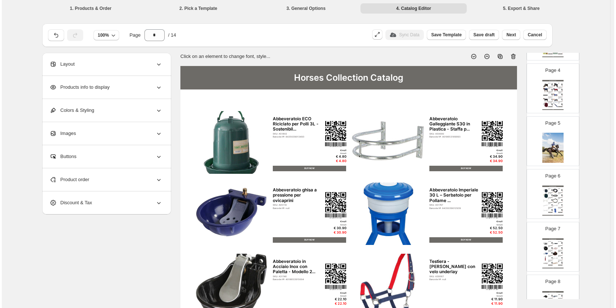
scroll to position [181, 0]
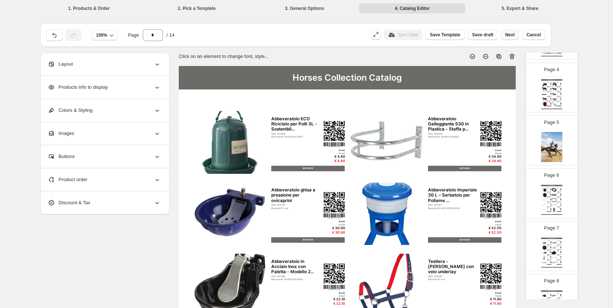
click at [511, 33] on span "Next" at bounding box center [510, 35] width 10 height 6
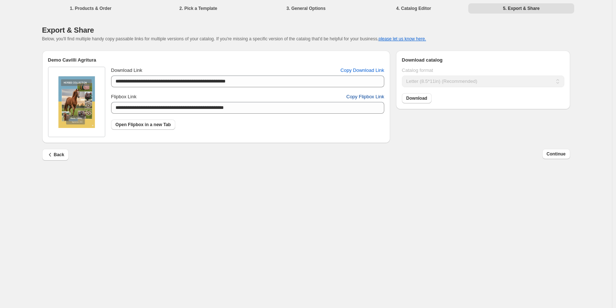
click at [360, 99] on span "Copy Flipbox Link" at bounding box center [366, 96] width 38 height 7
click at [365, 96] on span "Copy Flipbox Link" at bounding box center [366, 96] width 38 height 7
click at [560, 156] on span "Continue" at bounding box center [556, 154] width 19 height 6
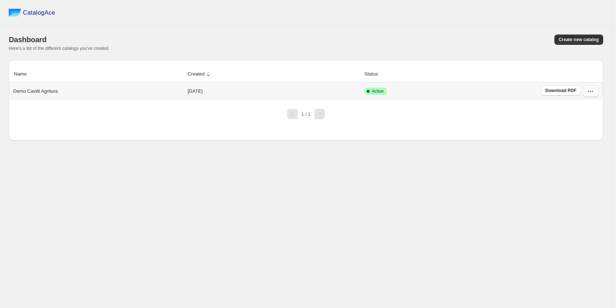
click at [593, 88] on icon "button" at bounding box center [590, 91] width 7 height 7
click at [578, 155] on span "Edit" at bounding box center [576, 158] width 8 height 6
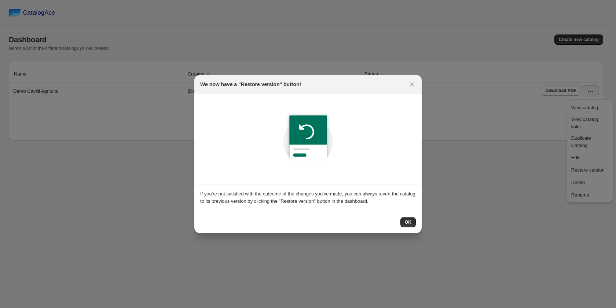
click at [407, 222] on span "OK" at bounding box center [408, 222] width 7 height 6
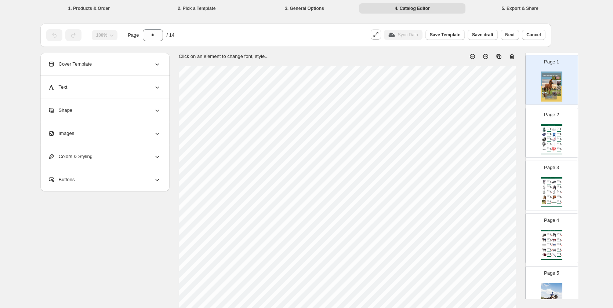
scroll to position [37, 0]
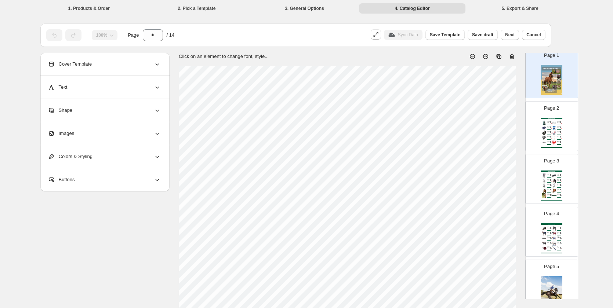
click at [551, 131] on img at bounding box center [553, 133] width 5 height 4
type input "*"
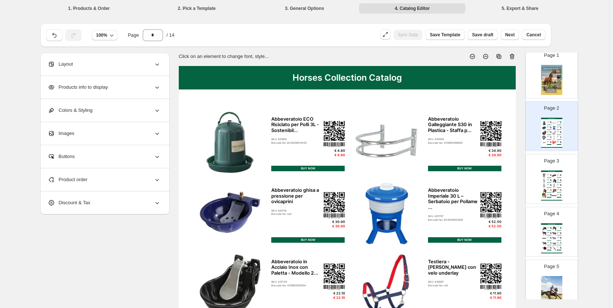
click at [322, 166] on div "BUY NOW" at bounding box center [307, 169] width 73 height 6
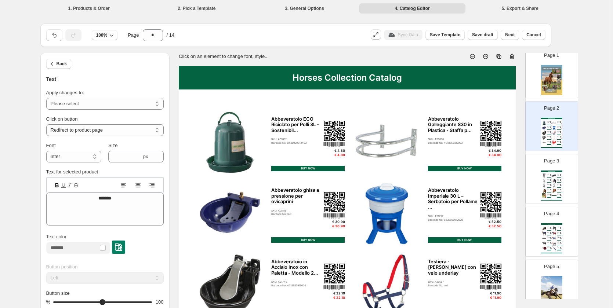
click at [219, 143] on img at bounding box center [229, 142] width 73 height 63
select select "**********"
select select "*******"
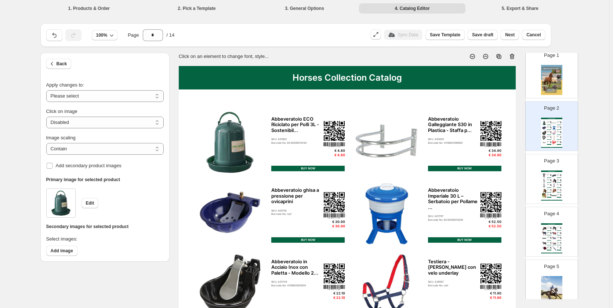
click at [229, 156] on img at bounding box center [229, 142] width 73 height 63
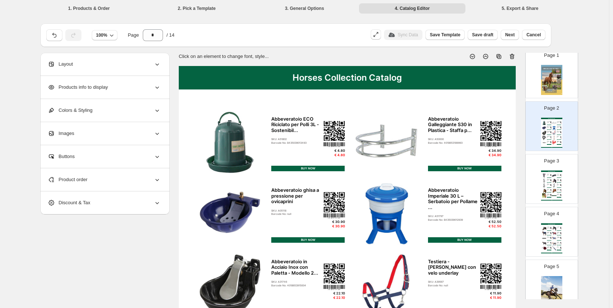
click at [229, 156] on img at bounding box center [229, 142] width 73 height 63
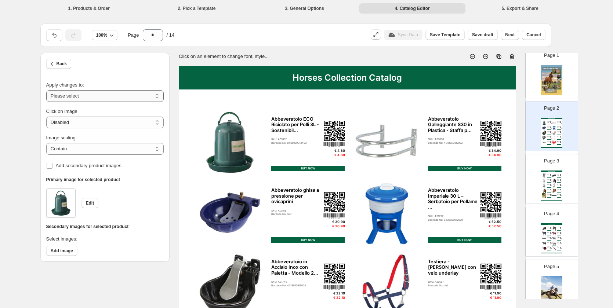
click at [96, 98] on select "**********" at bounding box center [104, 96] width 117 height 12
click at [96, 149] on select "***** *******" at bounding box center [104, 149] width 117 height 12
click at [48, 152] on select "***** *******" at bounding box center [104, 149] width 117 height 12
select select "*******"
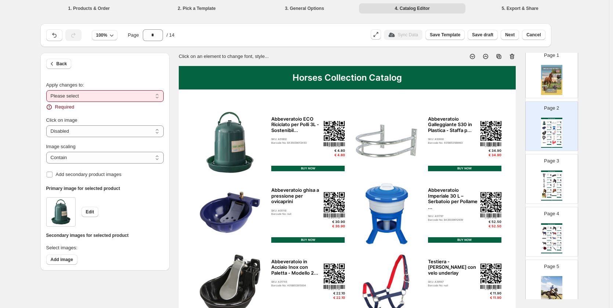
click at [91, 99] on select "**********" at bounding box center [104, 96] width 117 height 12
click at [48, 90] on select "**********" at bounding box center [104, 96] width 117 height 12
drag, startPoint x: 75, startPoint y: 94, endPoint x: 75, endPoint y: 101, distance: 6.2
click at [75, 94] on select "**********" at bounding box center [104, 96] width 117 height 12
select select "**********"
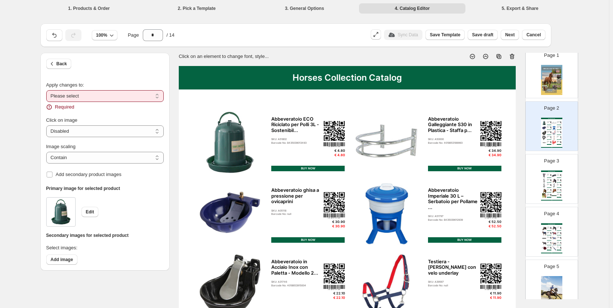
click at [48, 90] on select "**********" at bounding box center [104, 96] width 117 height 12
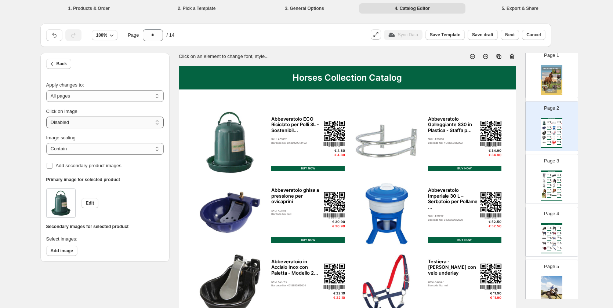
click at [76, 124] on select "**********" at bounding box center [104, 123] width 117 height 12
click at [74, 147] on select "***** *******" at bounding box center [104, 149] width 117 height 12
click at [48, 143] on select "***** *******" at bounding box center [104, 149] width 117 height 12
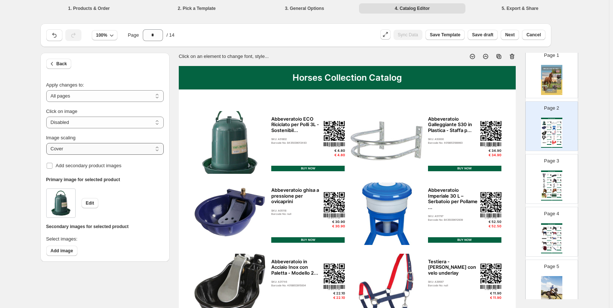
click at [77, 150] on select "***** *******" at bounding box center [104, 149] width 117 height 12
click at [48, 143] on select "***** *******" at bounding box center [104, 149] width 117 height 12
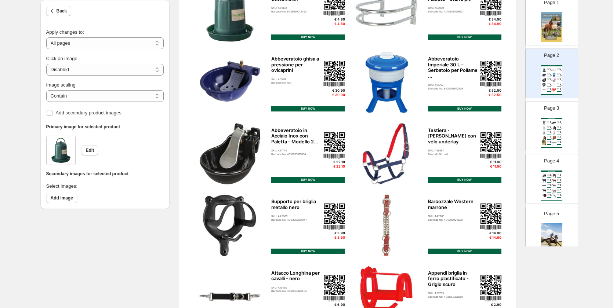
scroll to position [147, 0]
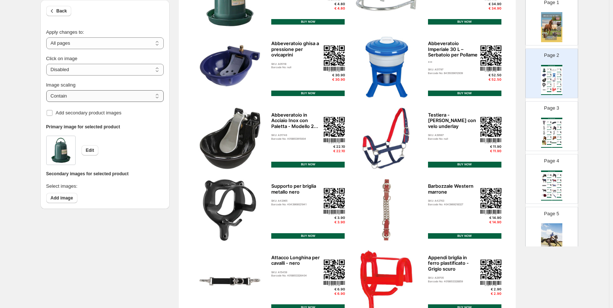
click at [88, 96] on select "***** *******" at bounding box center [104, 96] width 117 height 12
click at [48, 90] on select "***** *******" at bounding box center [104, 96] width 117 height 12
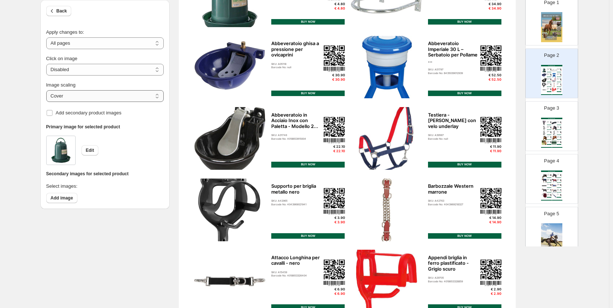
click at [90, 94] on select "***** *******" at bounding box center [104, 96] width 117 height 12
click at [48, 90] on select "***** *******" at bounding box center [104, 96] width 117 height 12
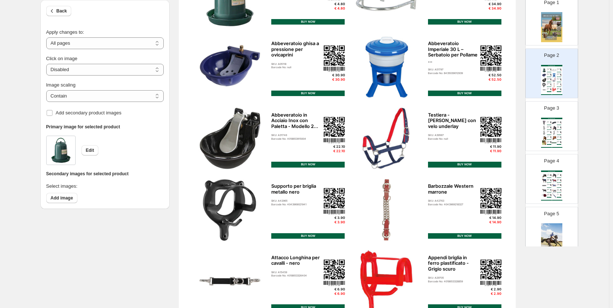
scroll to position [110, 0]
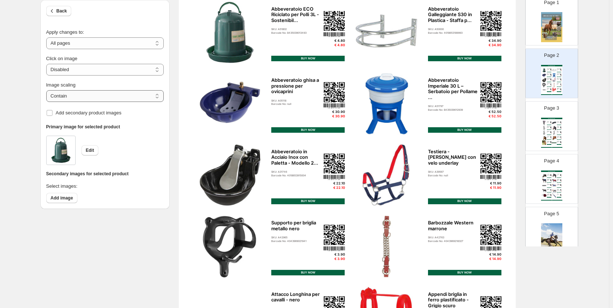
click at [85, 94] on select "***** *******" at bounding box center [104, 96] width 117 height 12
click at [48, 90] on select "***** *******" at bounding box center [104, 96] width 117 height 12
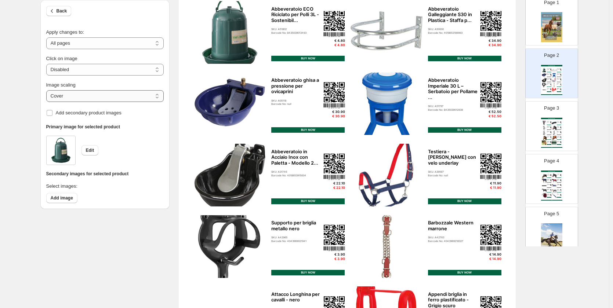
click at [88, 95] on select "***** *******" at bounding box center [104, 96] width 117 height 12
select select "*******"
click at [48, 90] on select "***** *******" at bounding box center [104, 96] width 117 height 12
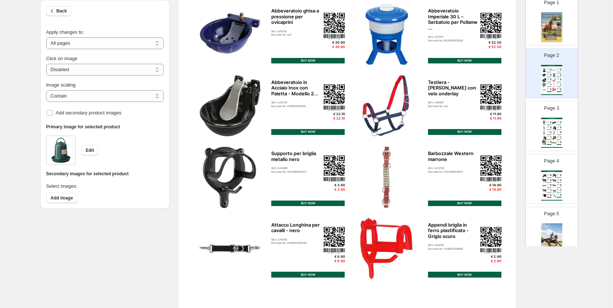
scroll to position [114, 0]
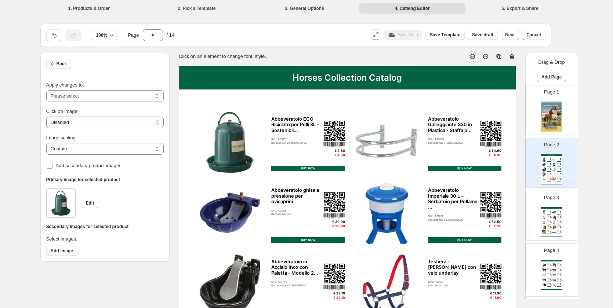
select select "*******"
